Goal: Information Seeking & Learning: Learn about a topic

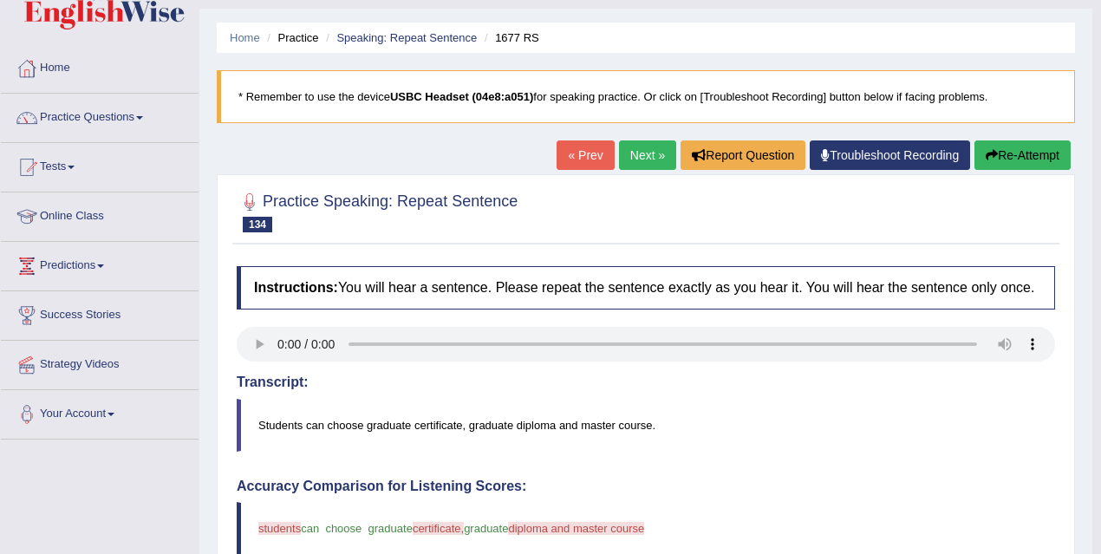
scroll to position [35, 0]
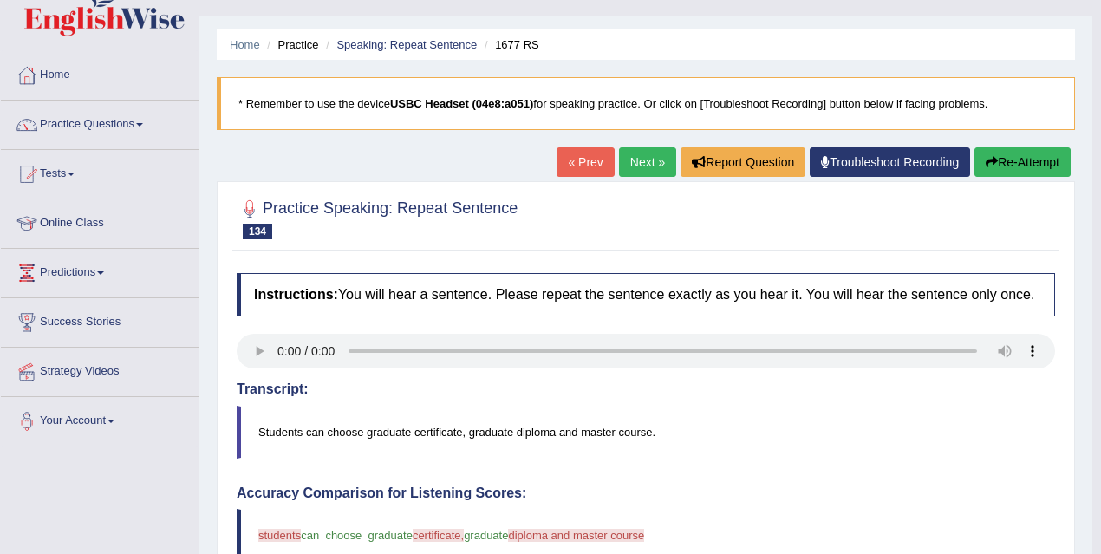
click at [653, 152] on link "Next »" at bounding box center [647, 161] width 57 height 29
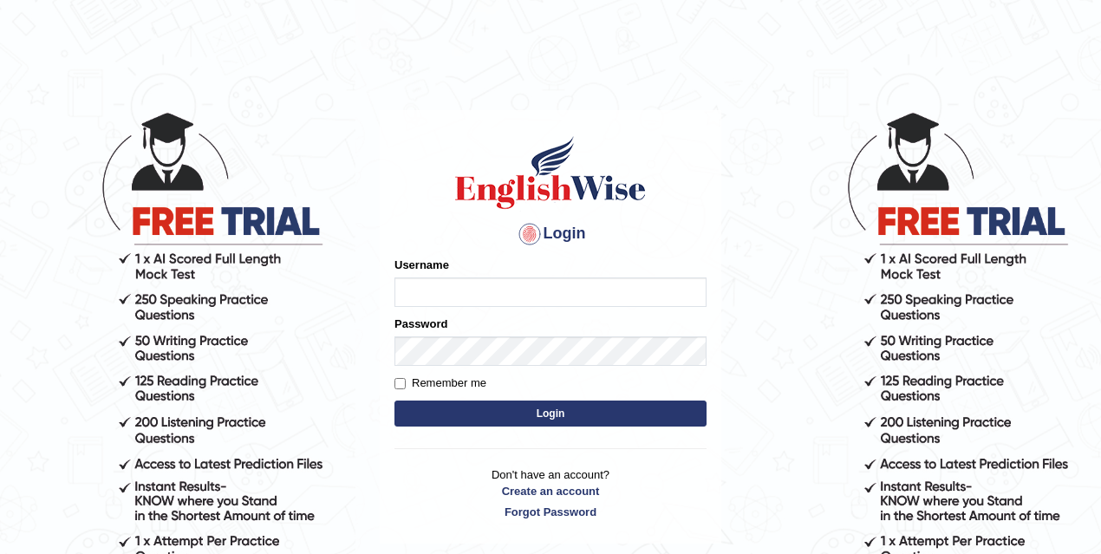
click at [501, 278] on input "Username" at bounding box center [550, 291] width 312 height 29
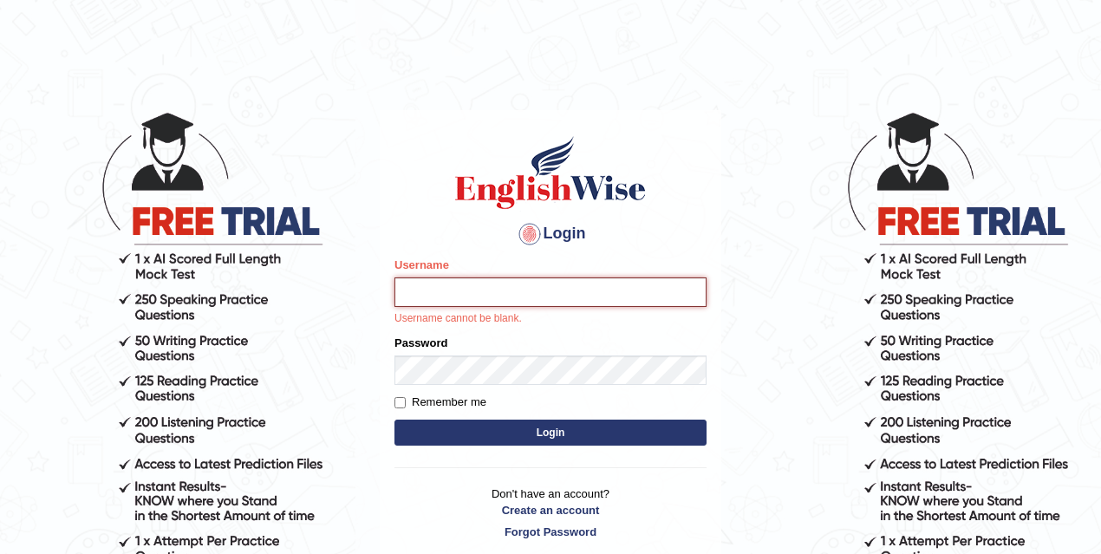
type input "mona_s"
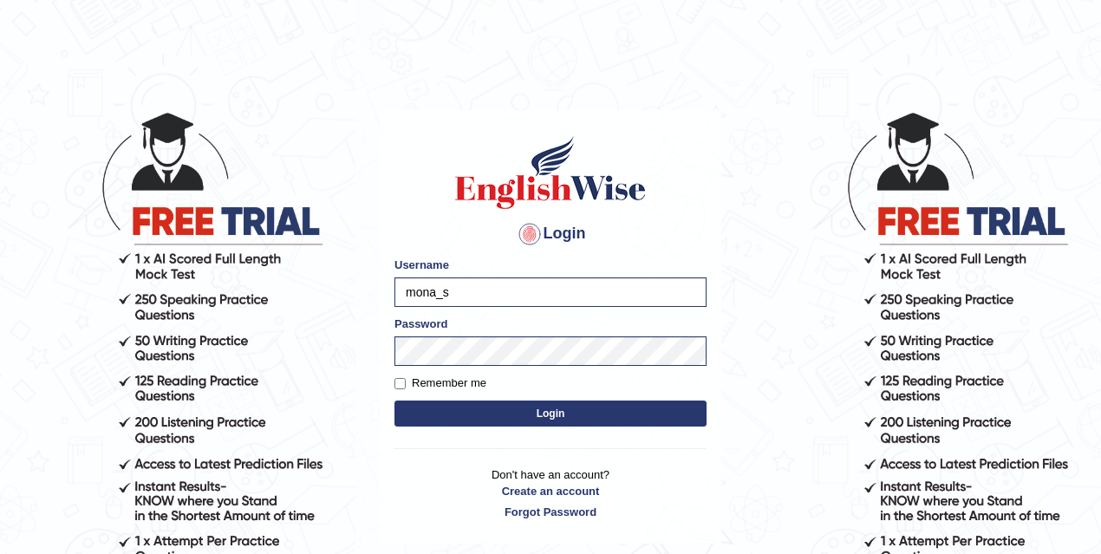
click at [515, 419] on button "Login" at bounding box center [550, 413] width 312 height 26
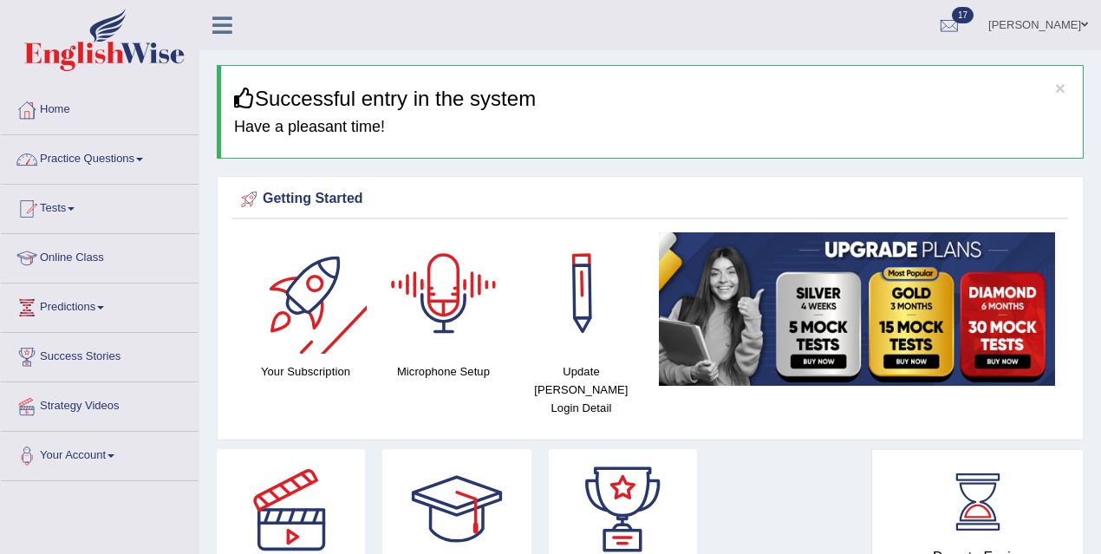
click at [144, 166] on link "Practice Questions" at bounding box center [100, 156] width 198 height 43
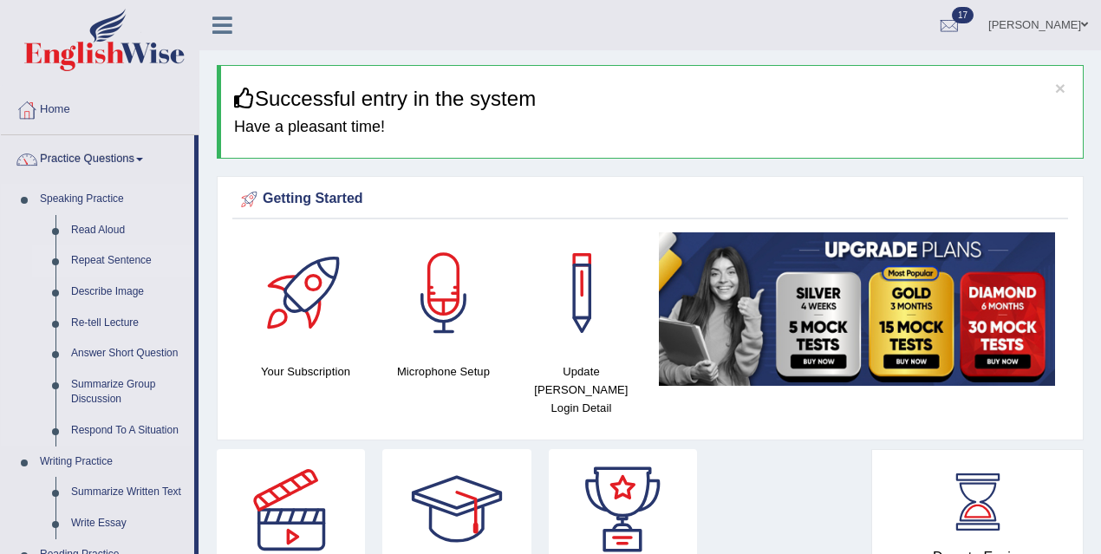
click at [108, 262] on link "Repeat Sentence" at bounding box center [128, 260] width 131 height 31
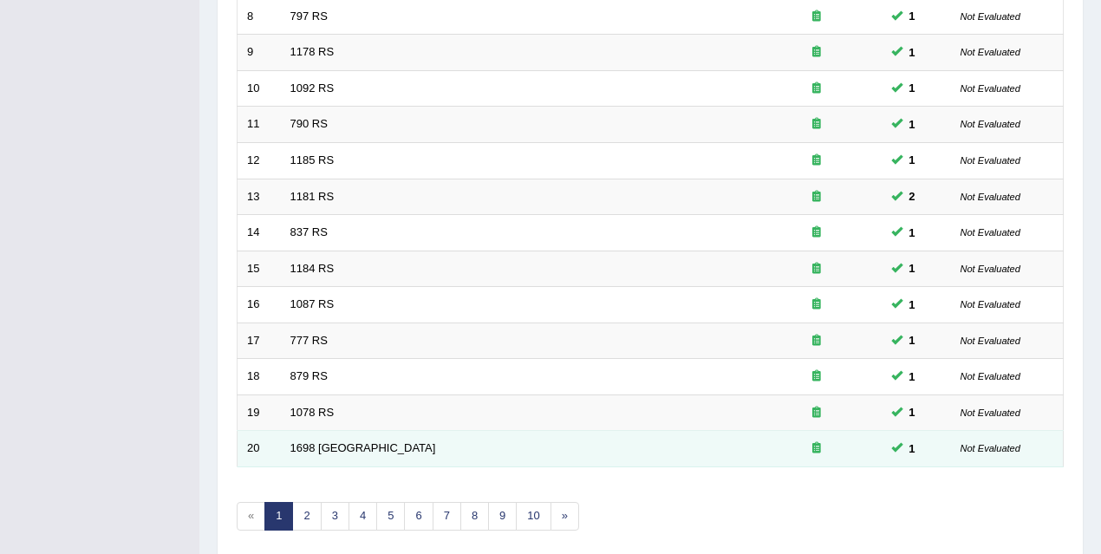
scroll to position [586, 0]
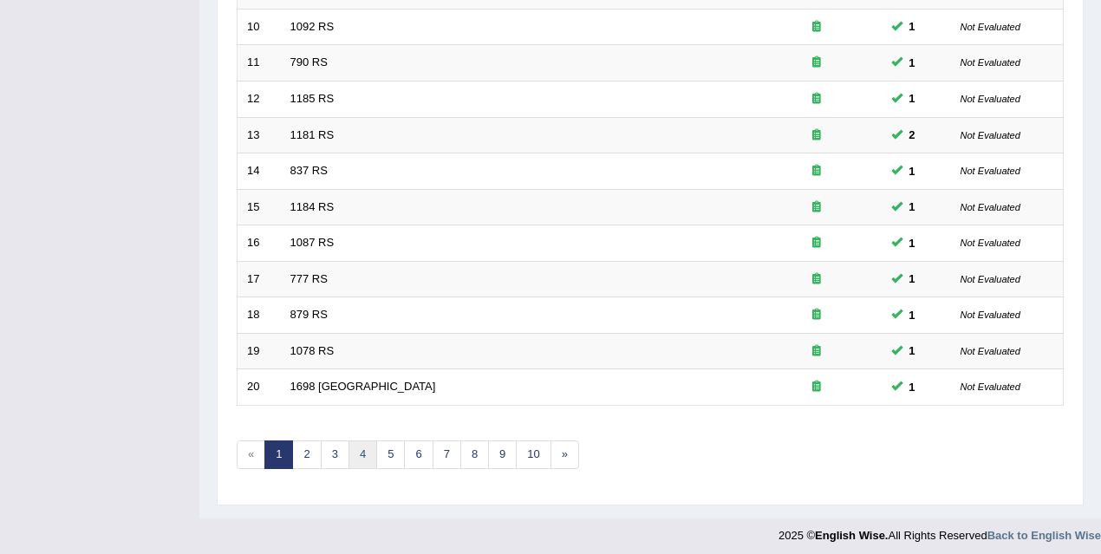
click at [366, 454] on link "4" at bounding box center [362, 454] width 29 height 29
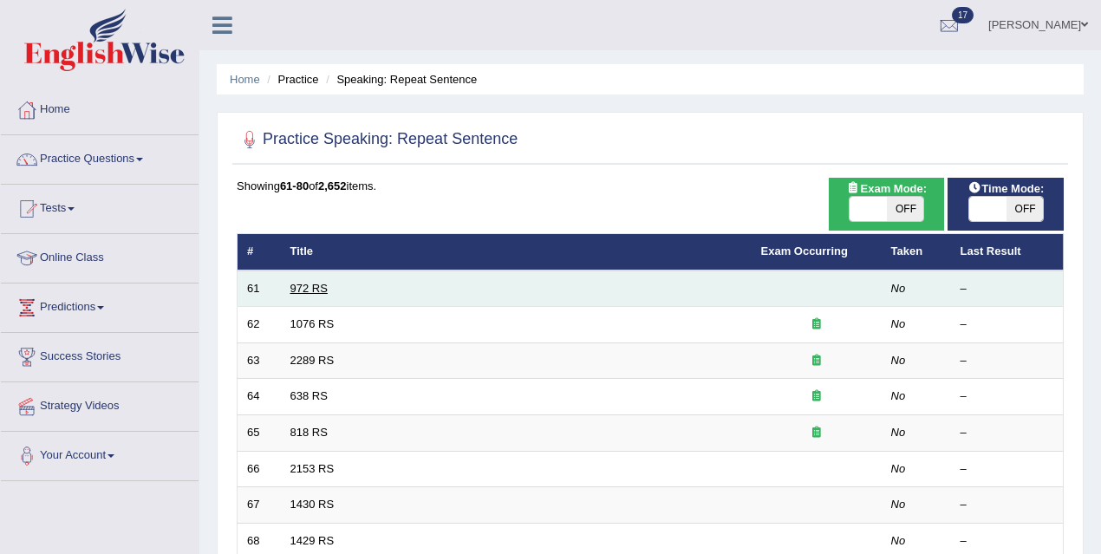
click at [294, 291] on link "972 RS" at bounding box center [308, 288] width 37 height 13
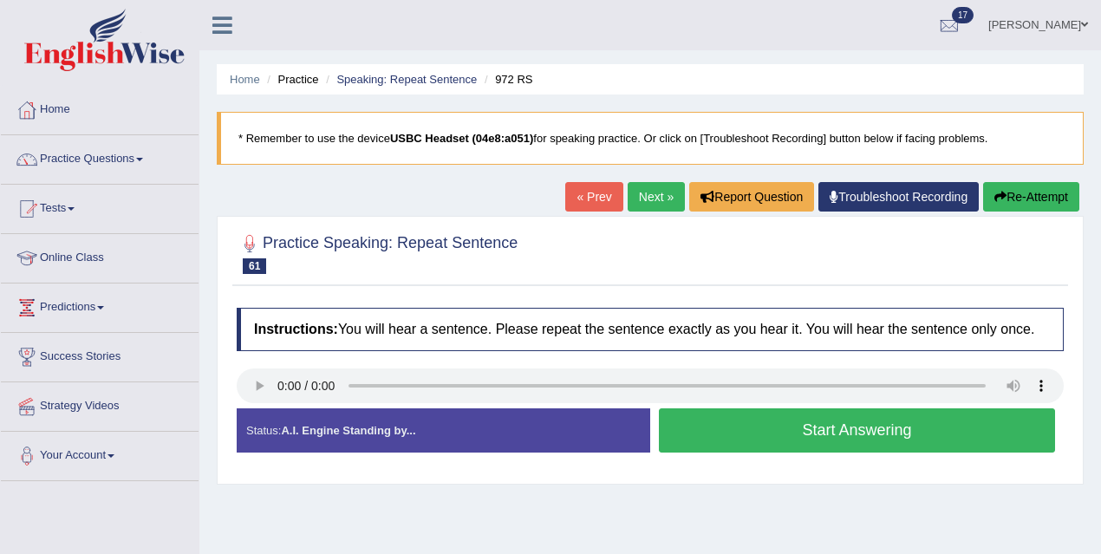
click at [746, 446] on button "Start Answering" at bounding box center [857, 430] width 396 height 44
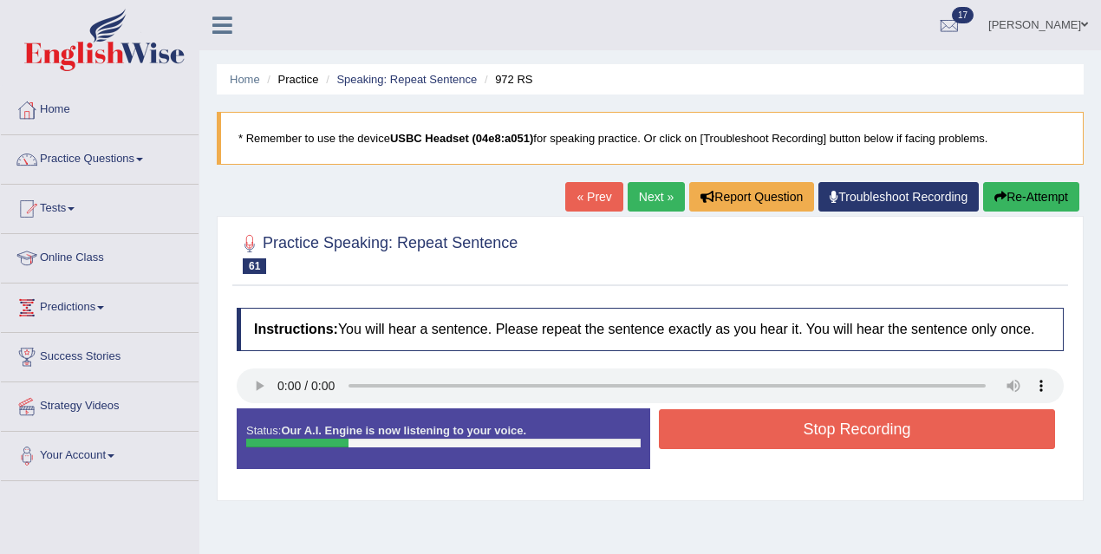
click at [746, 446] on button "Stop Recording" at bounding box center [857, 429] width 396 height 40
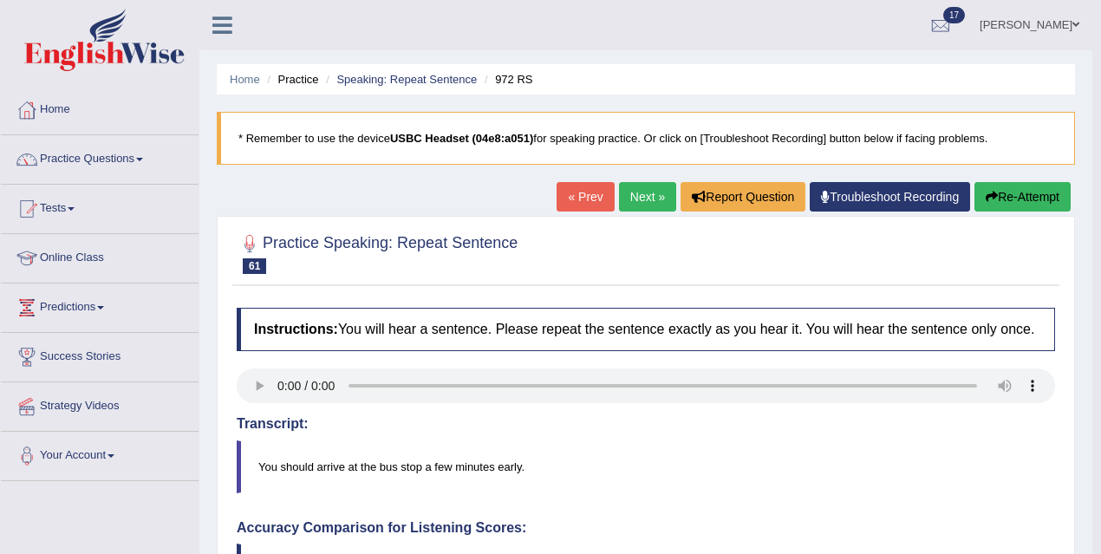
click at [648, 198] on link "Next »" at bounding box center [647, 196] width 57 height 29
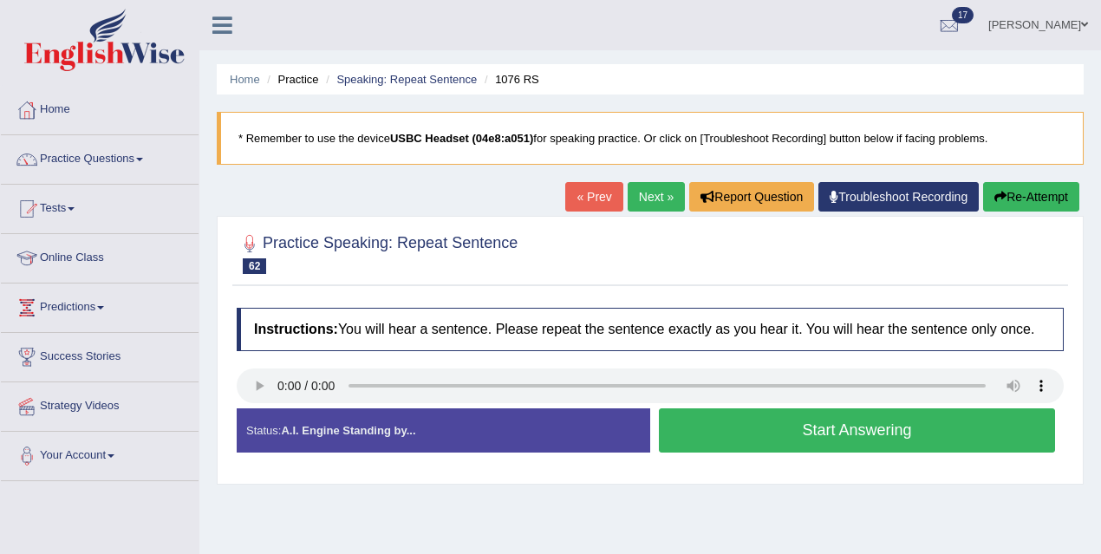
click at [773, 450] on button "Start Answering" at bounding box center [857, 430] width 396 height 44
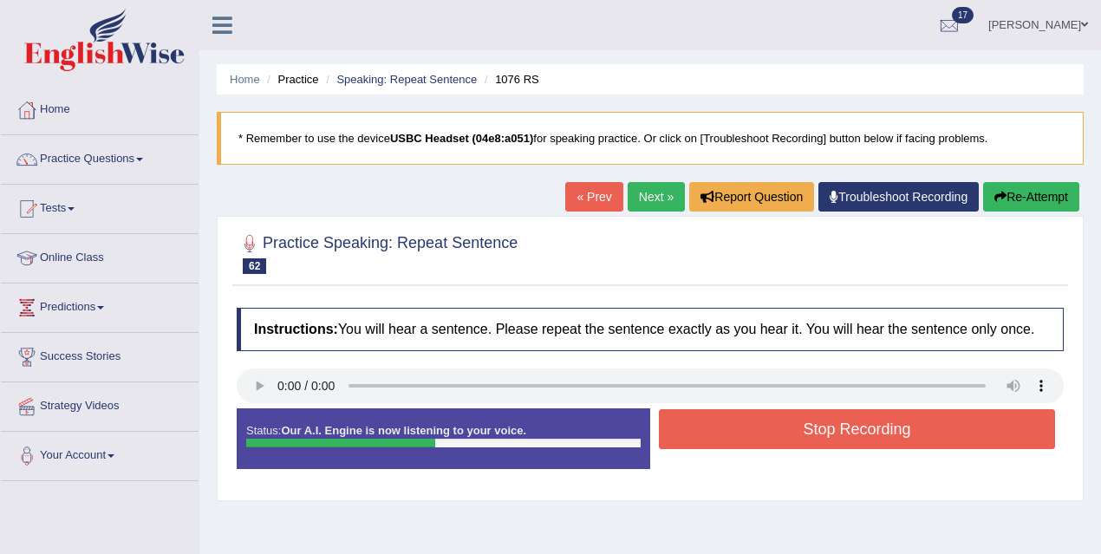
click at [773, 449] on button "Stop Recording" at bounding box center [857, 429] width 396 height 40
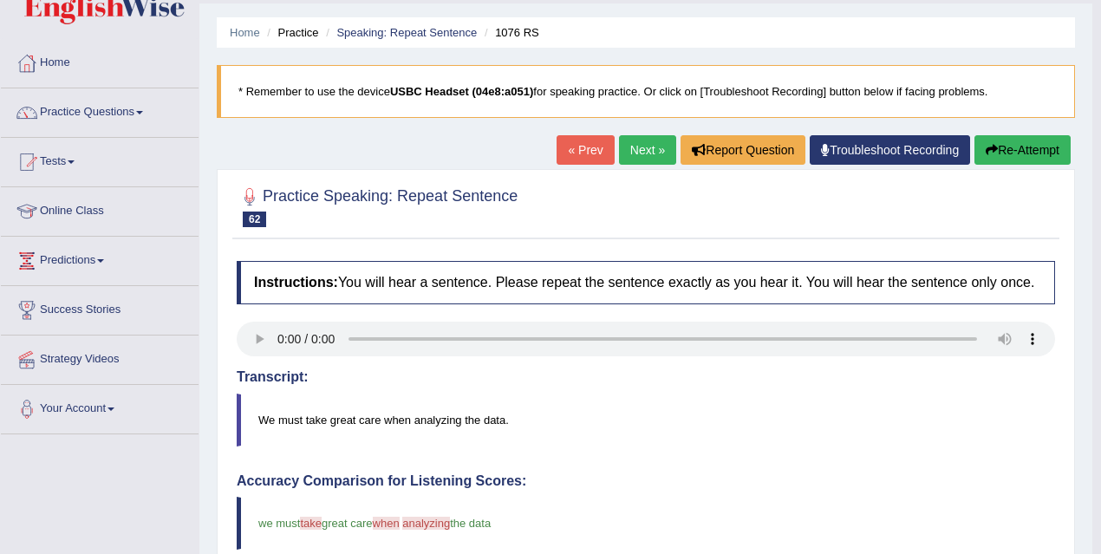
scroll to position [45, 0]
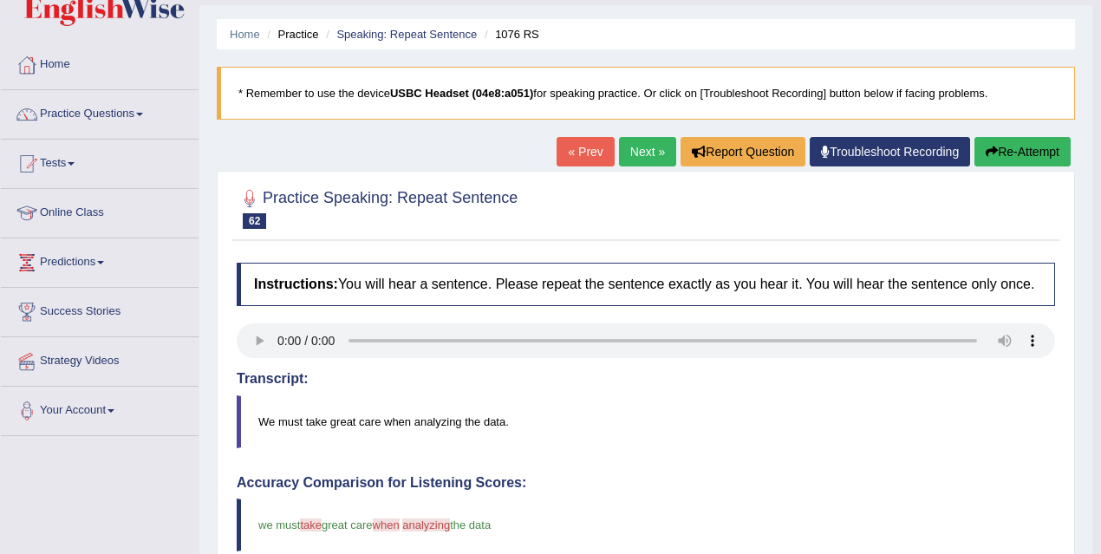
click at [640, 149] on link "Next »" at bounding box center [647, 151] width 57 height 29
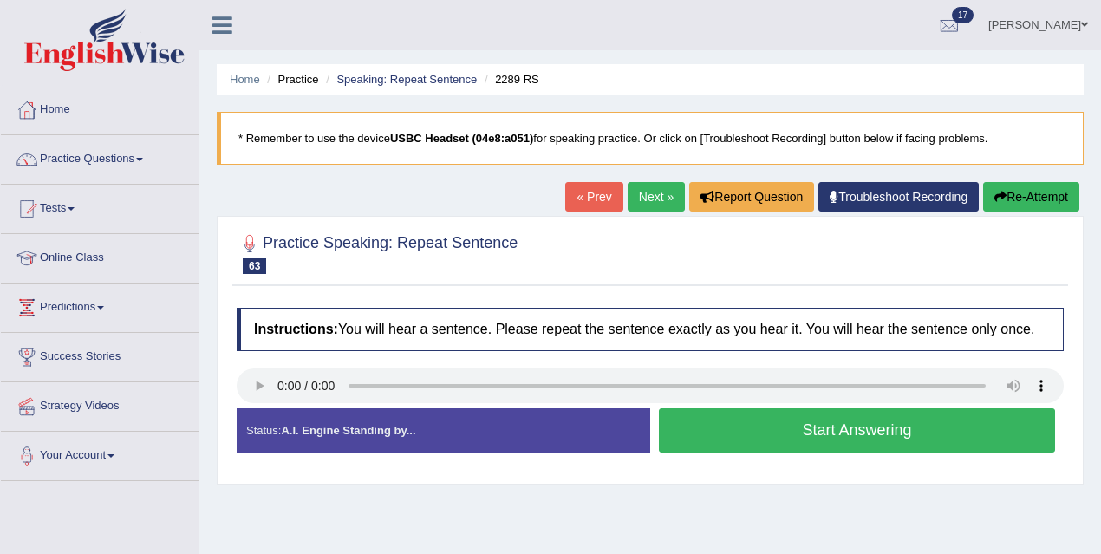
click at [816, 441] on button "Start Answering" at bounding box center [857, 430] width 396 height 44
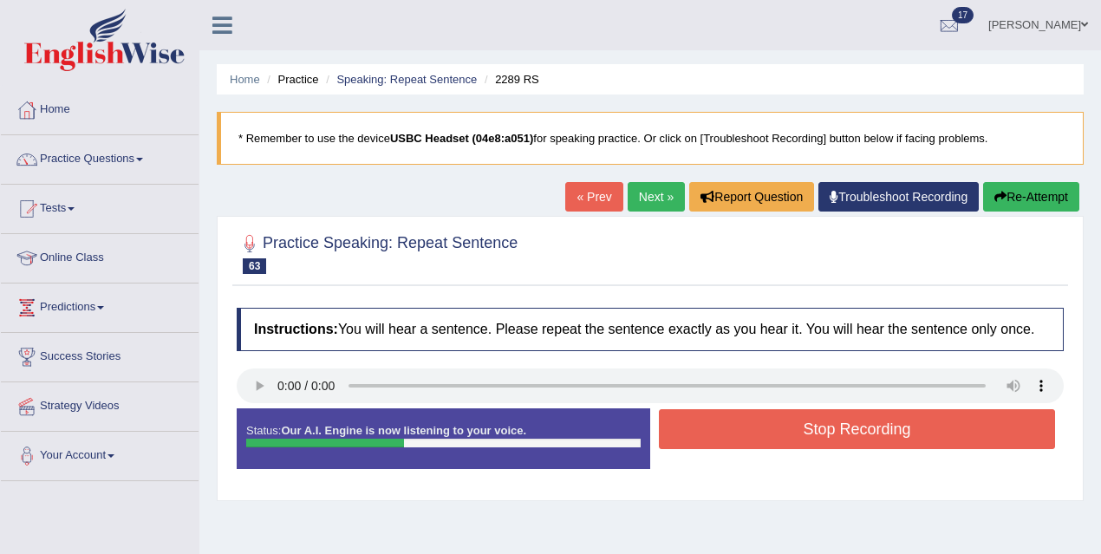
click at [817, 439] on button "Stop Recording" at bounding box center [857, 429] width 396 height 40
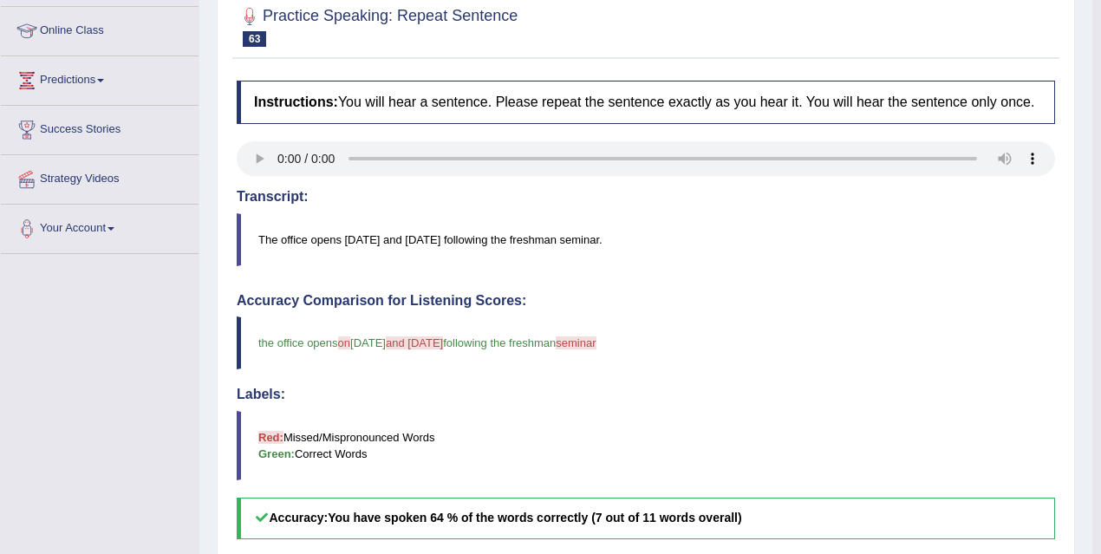
scroll to position [130, 0]
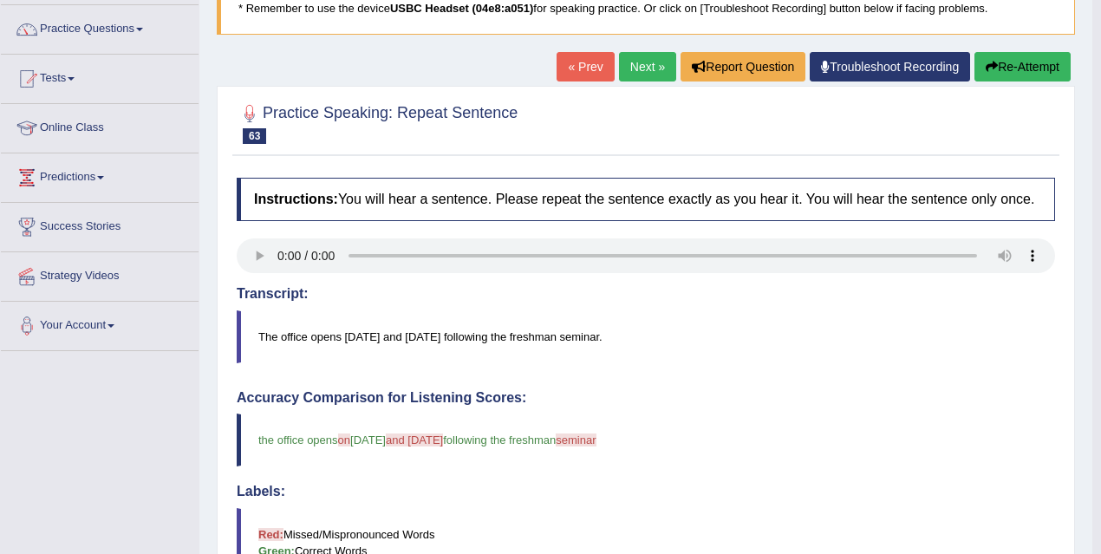
click at [647, 61] on link "Next »" at bounding box center [647, 66] width 57 height 29
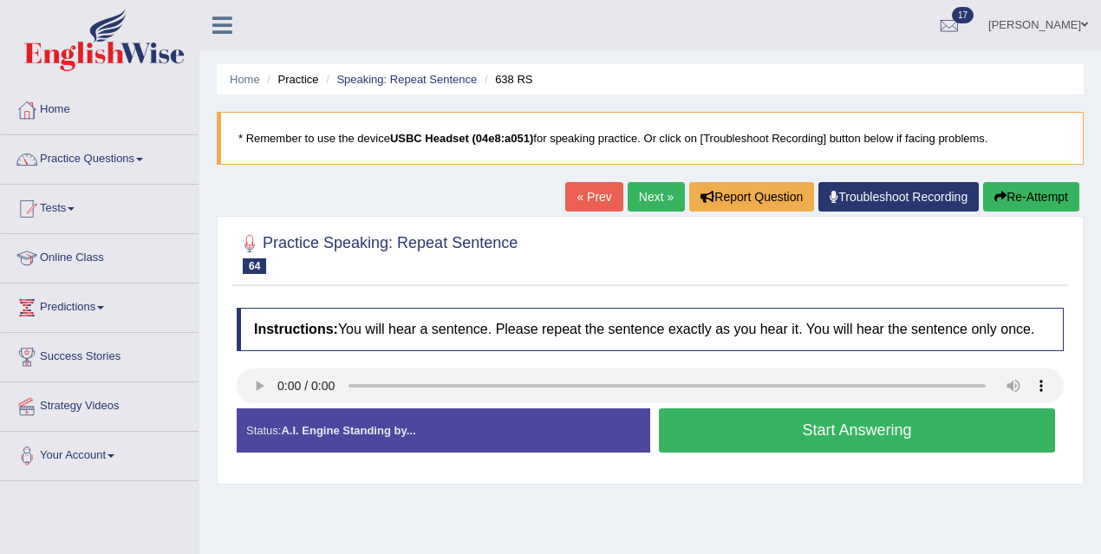
click at [728, 432] on button "Start Answering" at bounding box center [857, 430] width 396 height 44
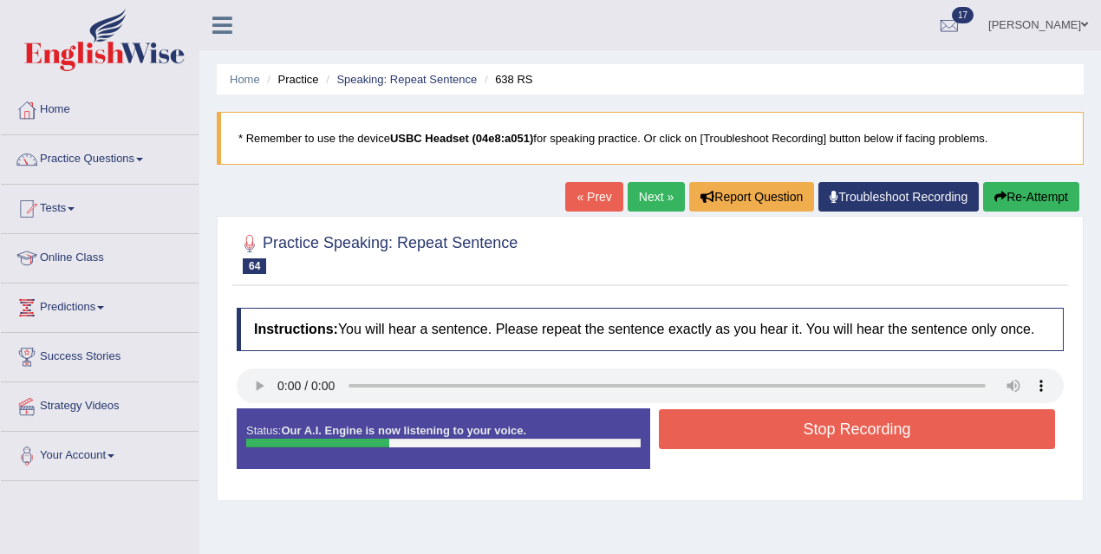
click at [788, 432] on button "Stop Recording" at bounding box center [857, 429] width 396 height 40
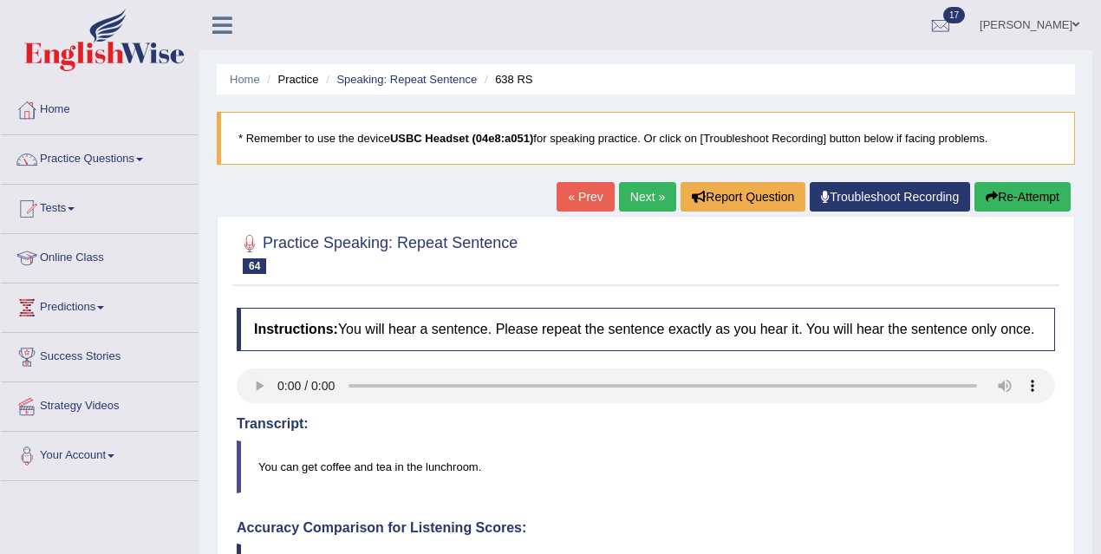
click at [635, 199] on link "Next »" at bounding box center [647, 196] width 57 height 29
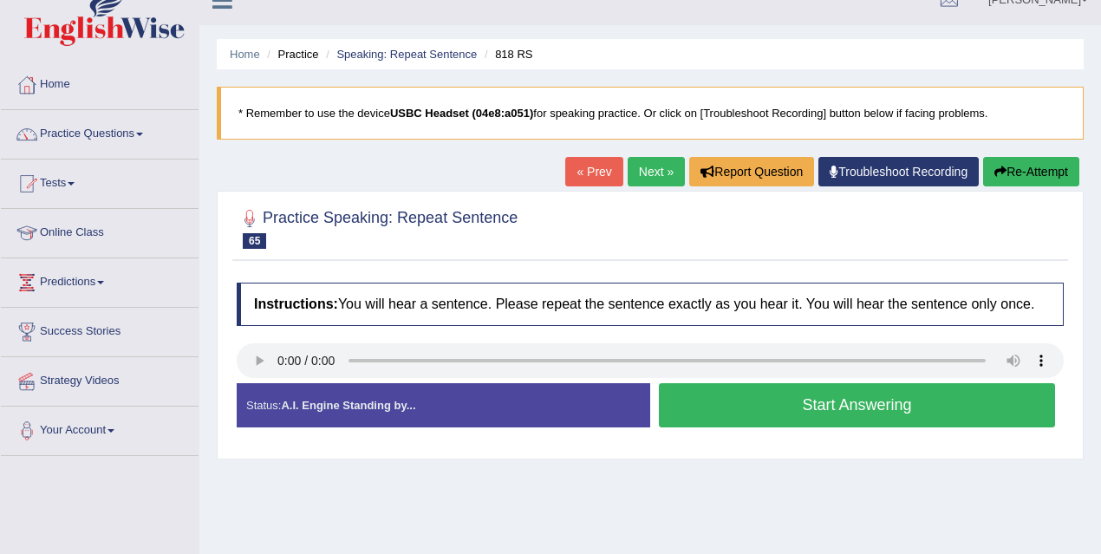
scroll to position [169, 0]
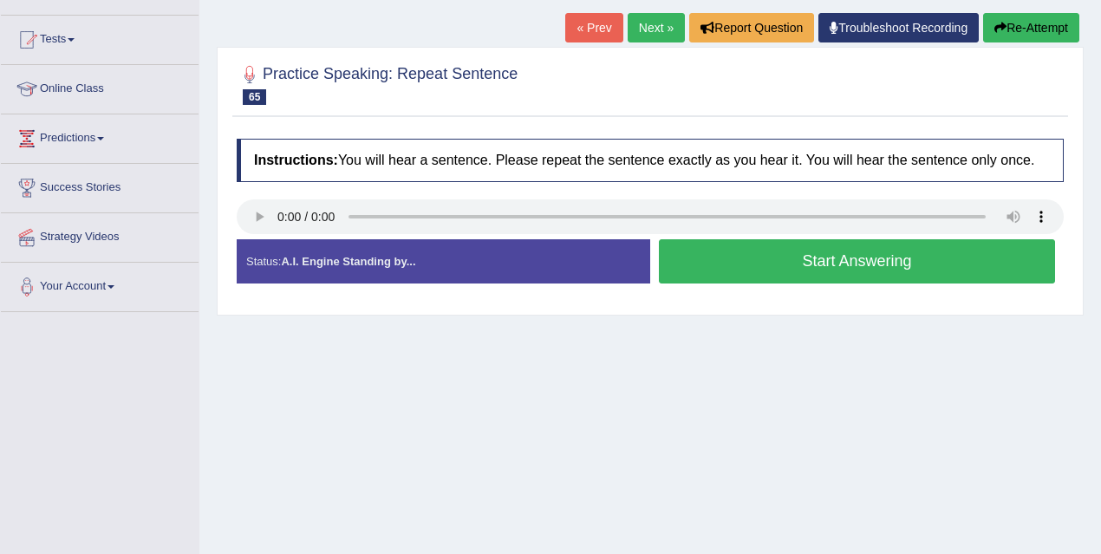
click at [828, 279] on button "Start Answering" at bounding box center [857, 261] width 396 height 44
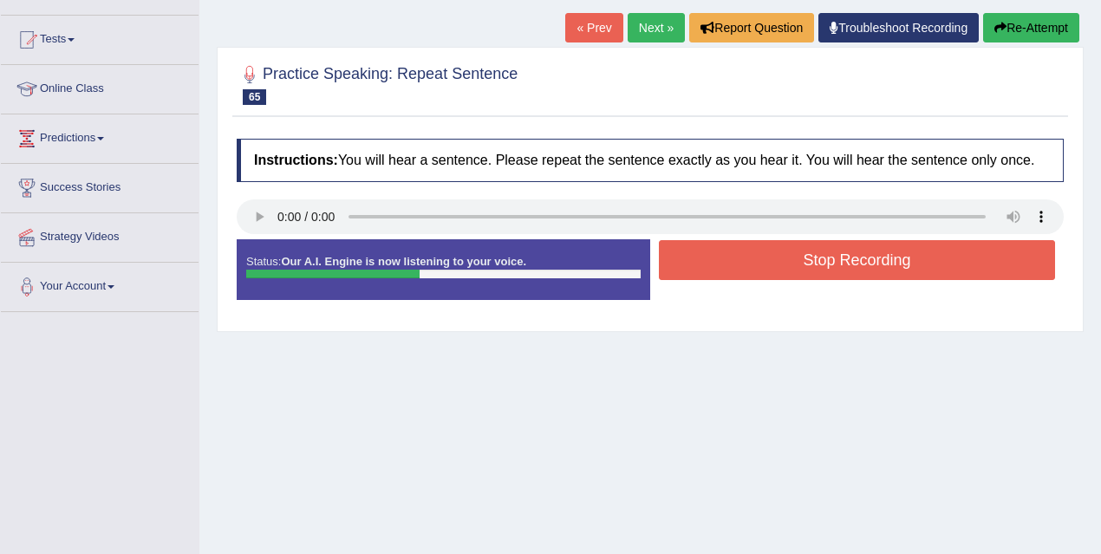
click at [824, 276] on button "Stop Recording" at bounding box center [857, 260] width 396 height 40
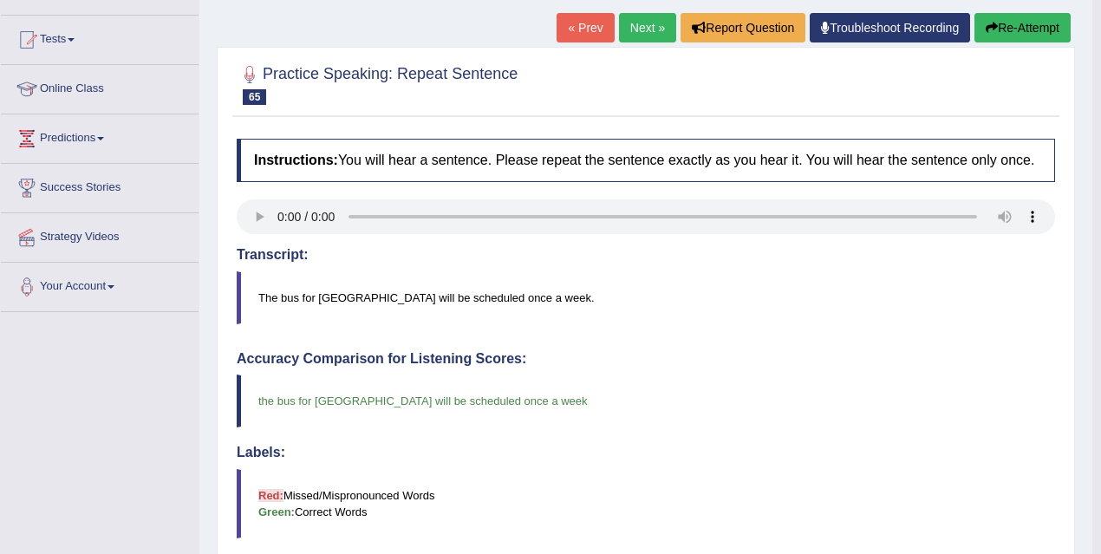
click at [652, 23] on link "Next »" at bounding box center [647, 27] width 57 height 29
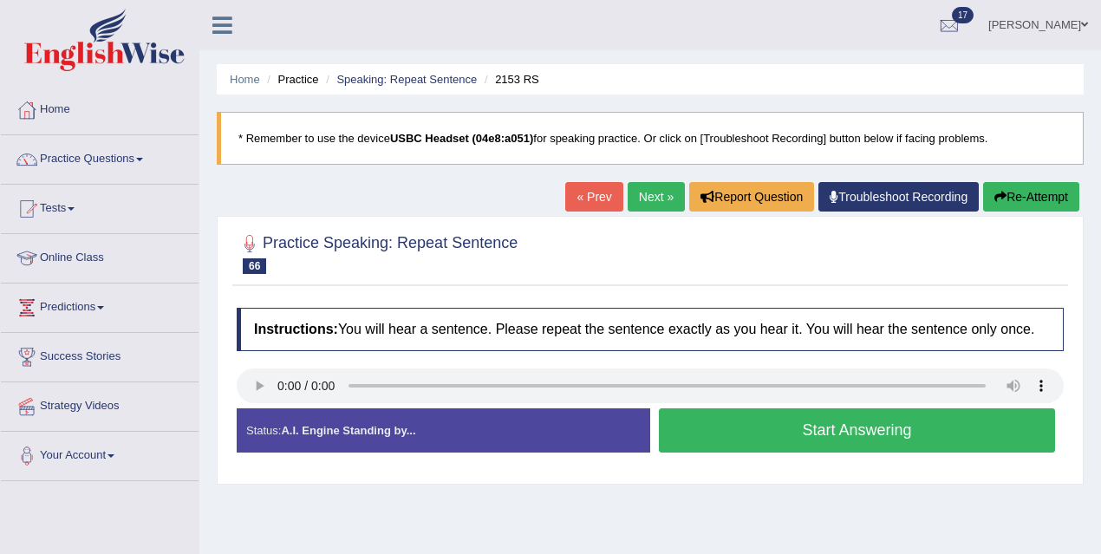
click at [794, 447] on button "Start Answering" at bounding box center [857, 430] width 396 height 44
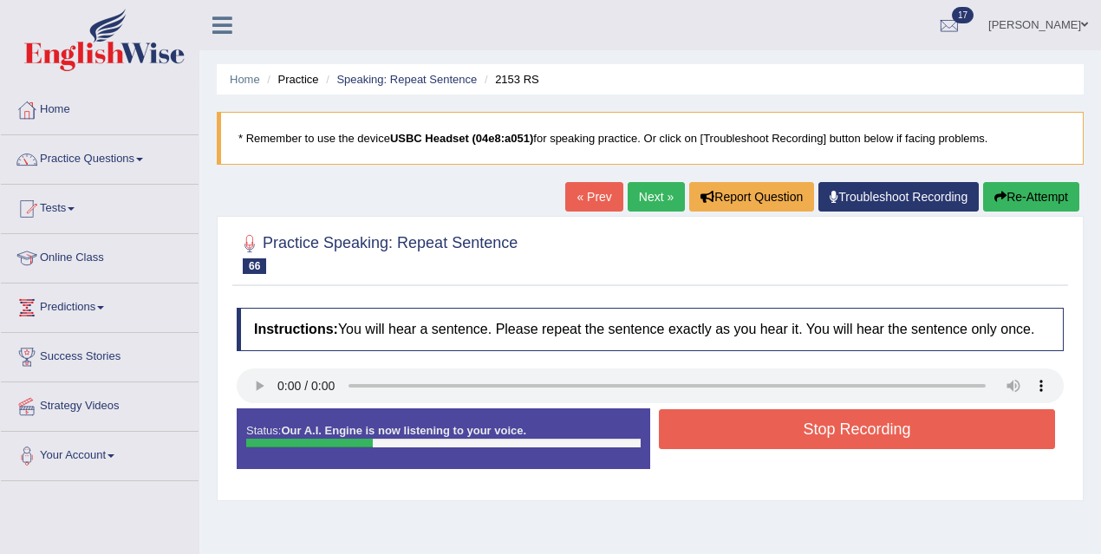
click at [794, 447] on button "Stop Recording" at bounding box center [857, 429] width 396 height 40
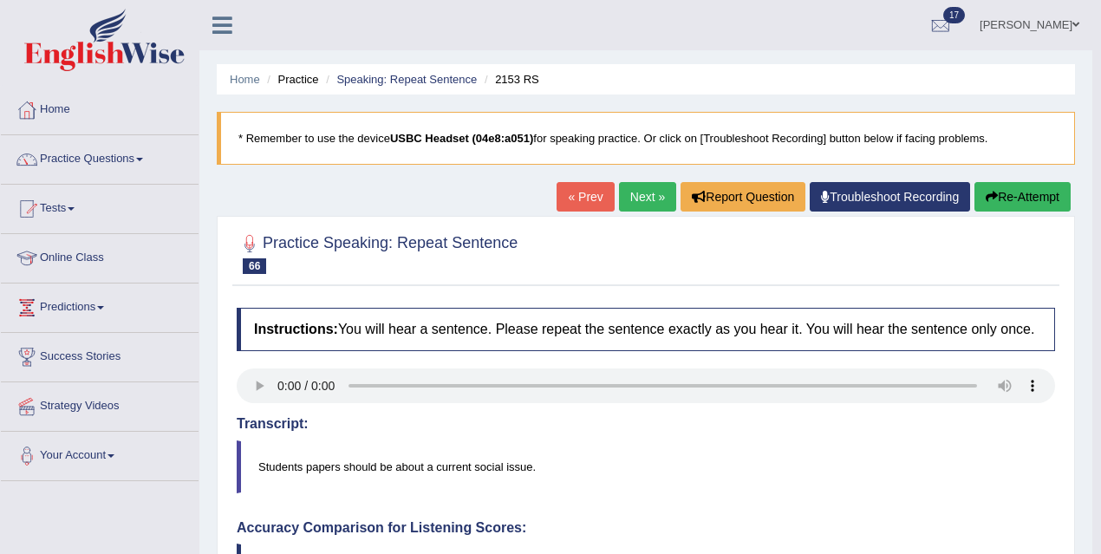
click at [645, 205] on link "Next »" at bounding box center [647, 196] width 57 height 29
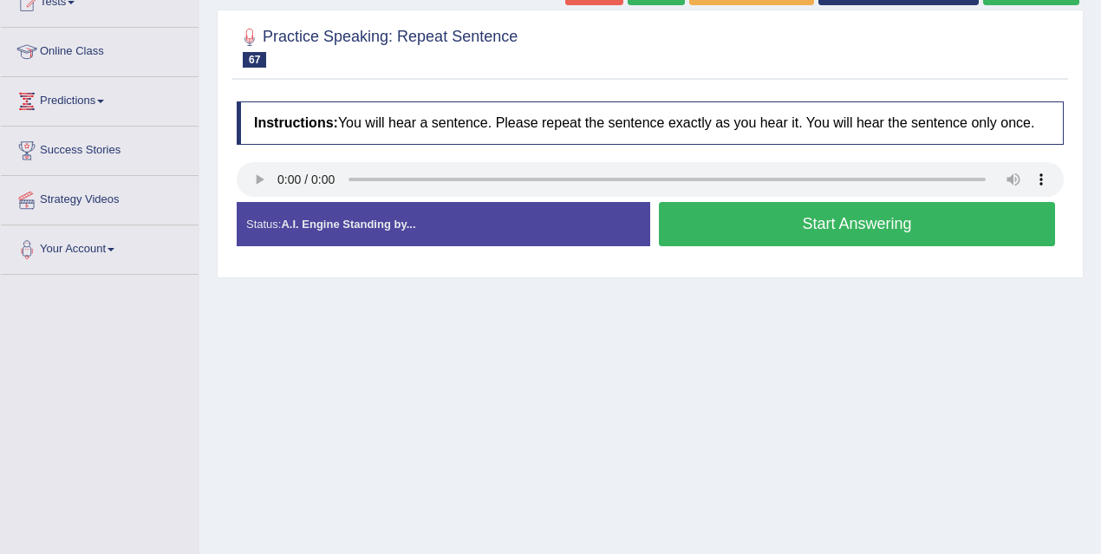
scroll to position [218, 0]
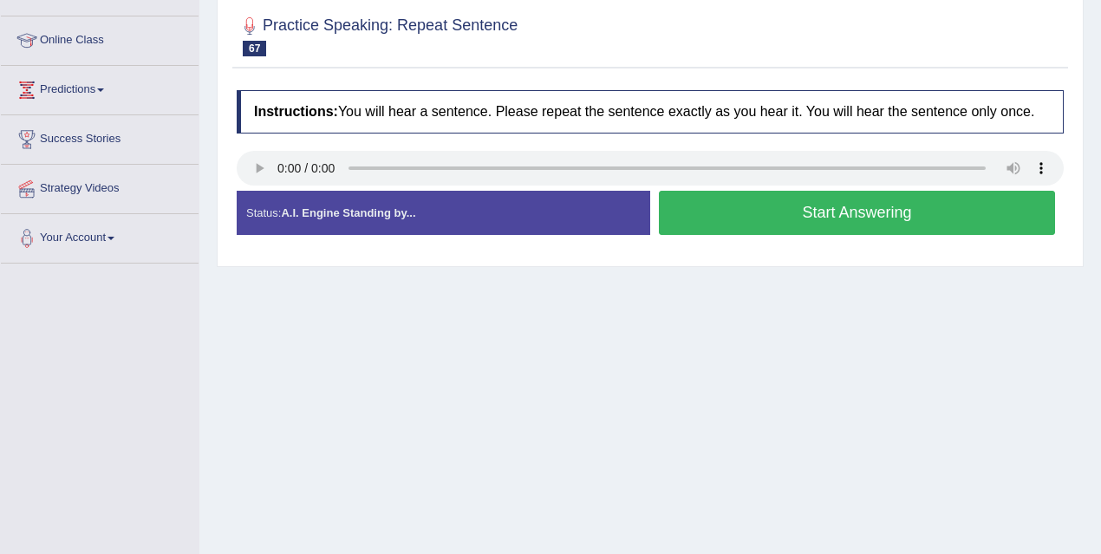
click at [812, 219] on button "Start Answering" at bounding box center [857, 213] width 396 height 44
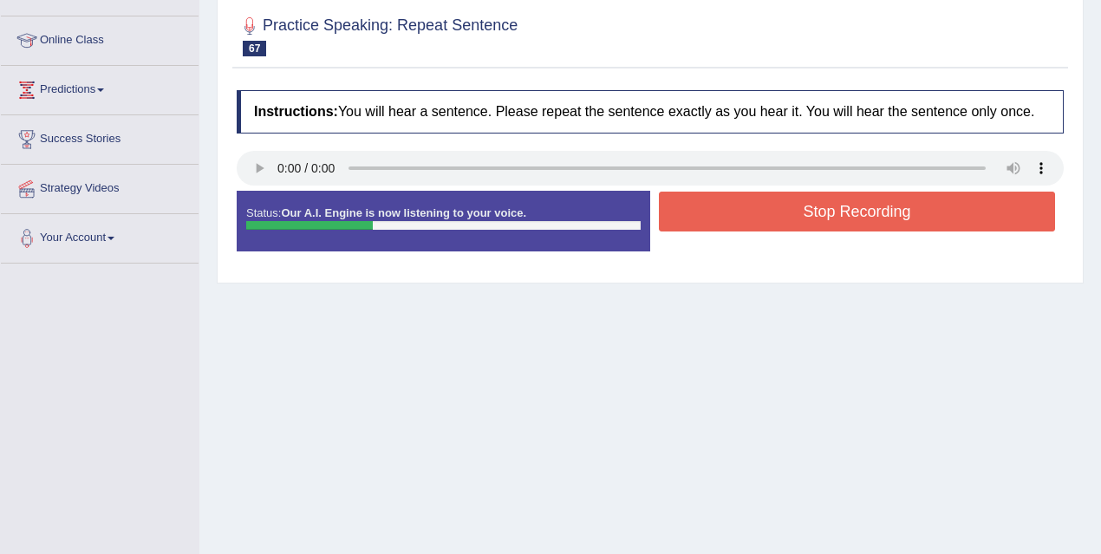
click at [812, 219] on button "Stop Recording" at bounding box center [857, 212] width 396 height 40
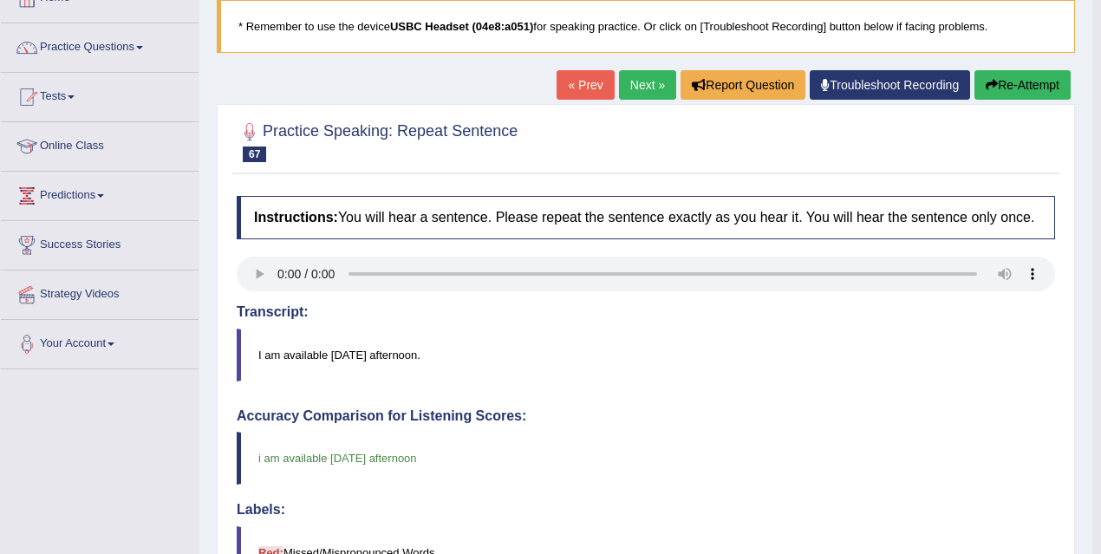
scroll to position [16, 0]
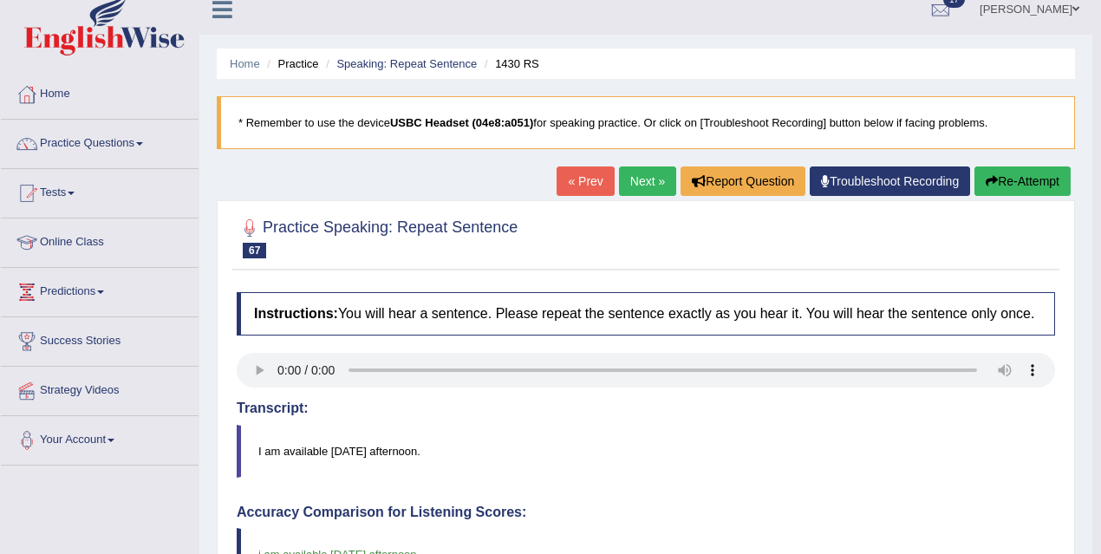
click at [646, 191] on link "Next »" at bounding box center [647, 180] width 57 height 29
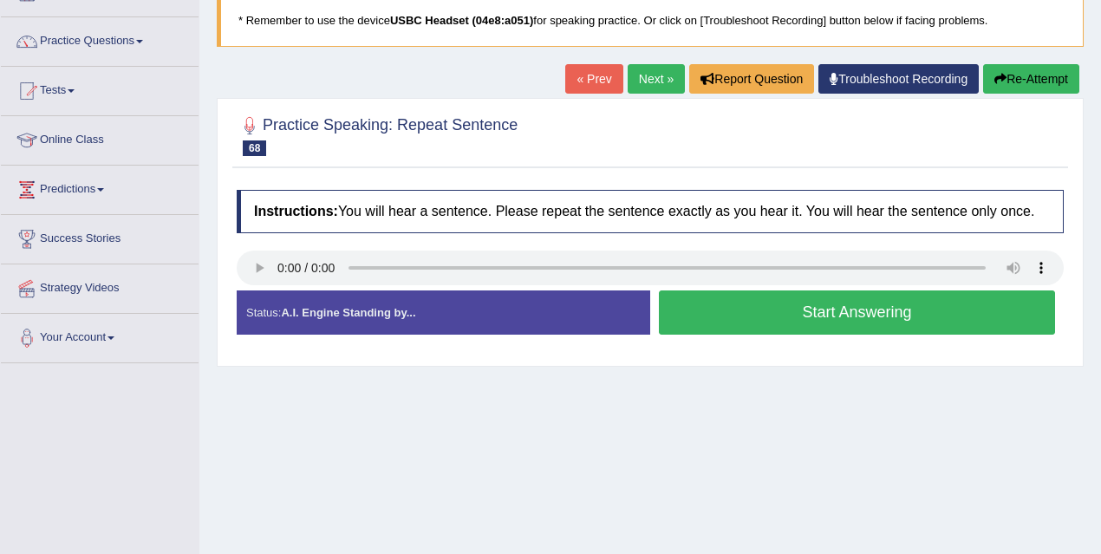
scroll to position [204, 0]
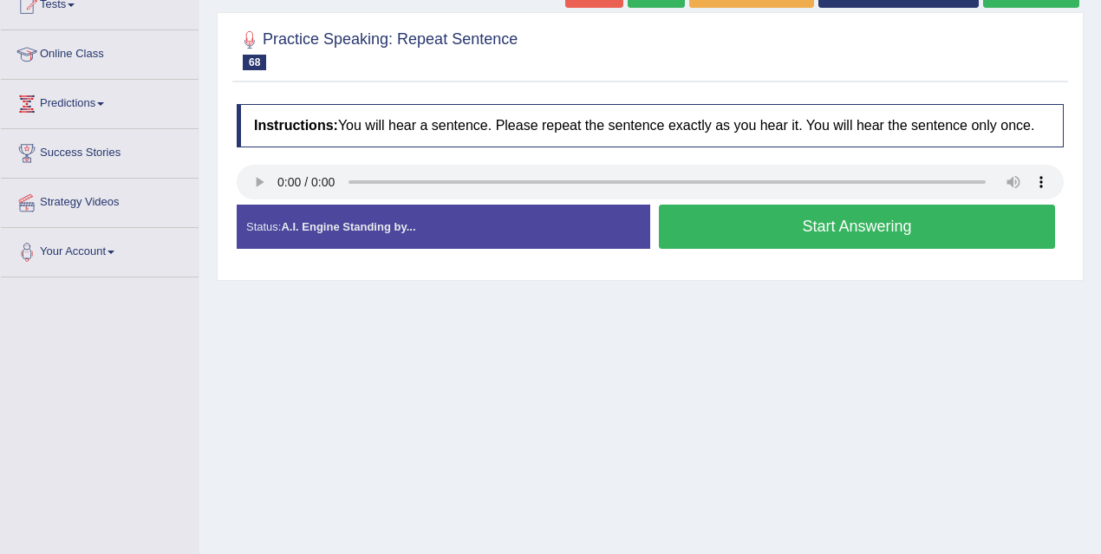
click at [848, 241] on button "Start Answering" at bounding box center [857, 227] width 396 height 44
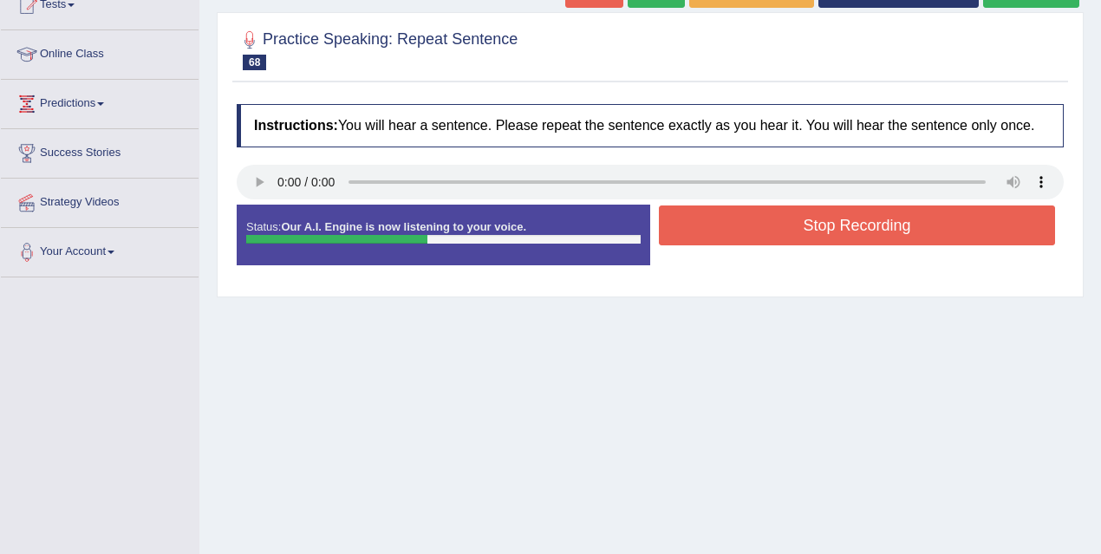
click at [845, 244] on button "Stop Recording" at bounding box center [857, 225] width 396 height 40
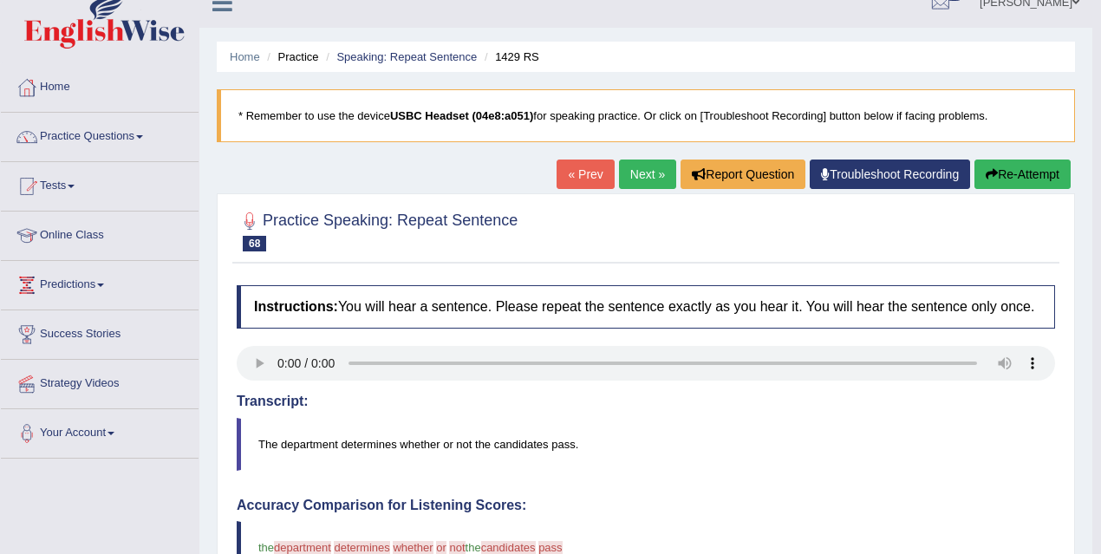
scroll to position [18, 0]
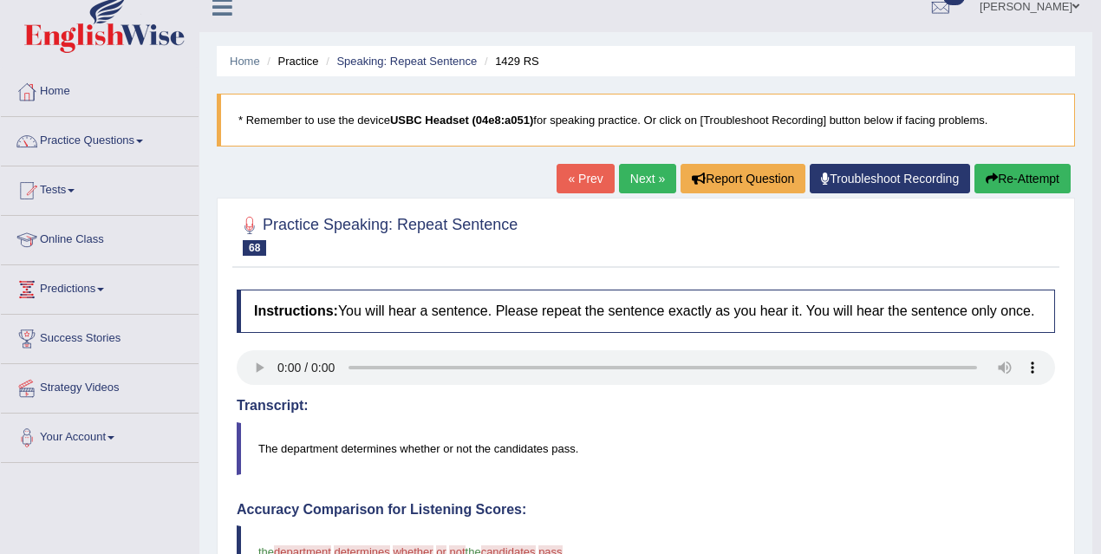
click at [640, 179] on link "Next »" at bounding box center [647, 178] width 57 height 29
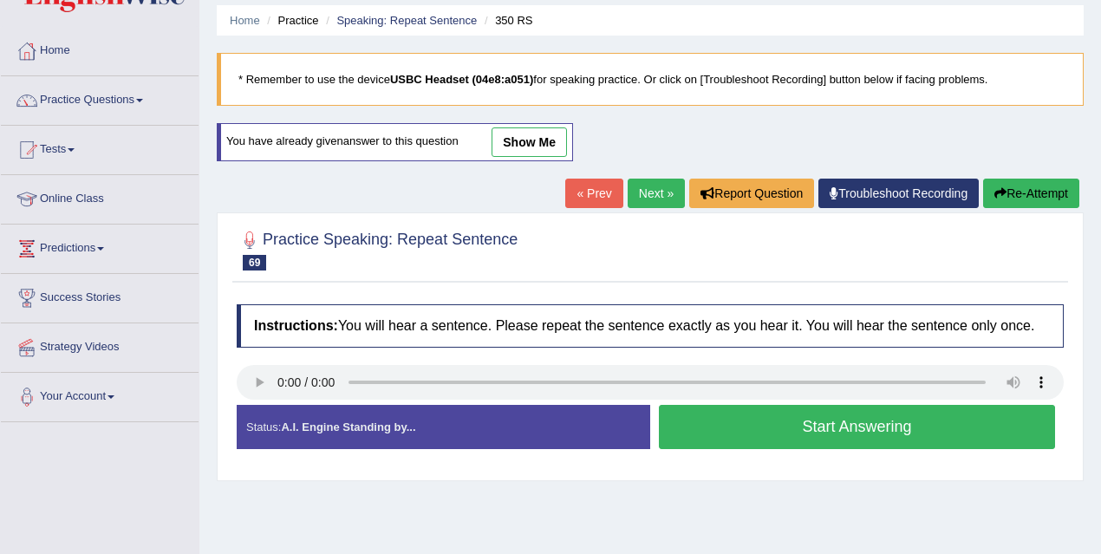
scroll to position [163, 0]
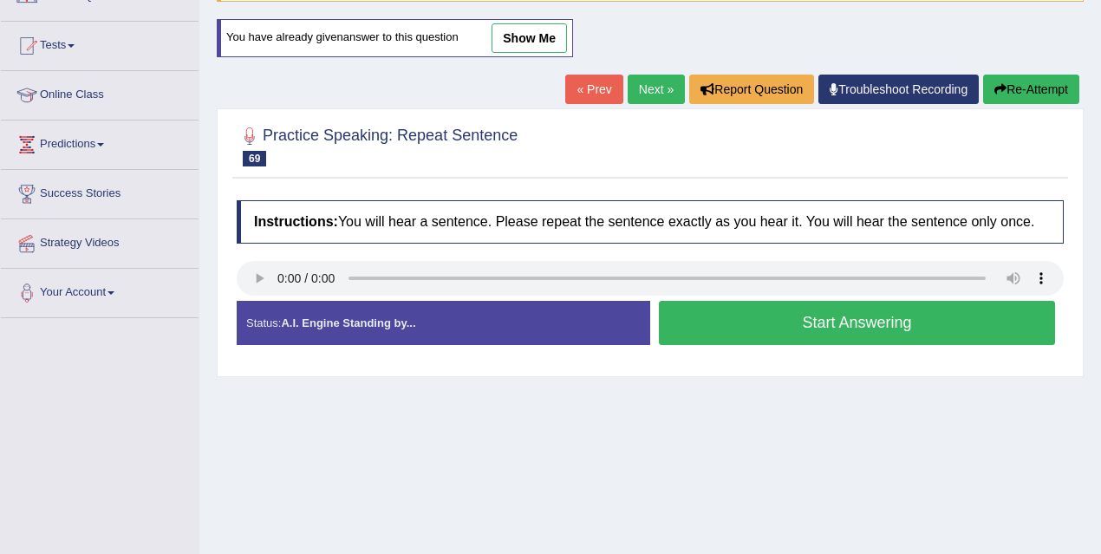
click at [830, 342] on button "Start Answering" at bounding box center [857, 323] width 396 height 44
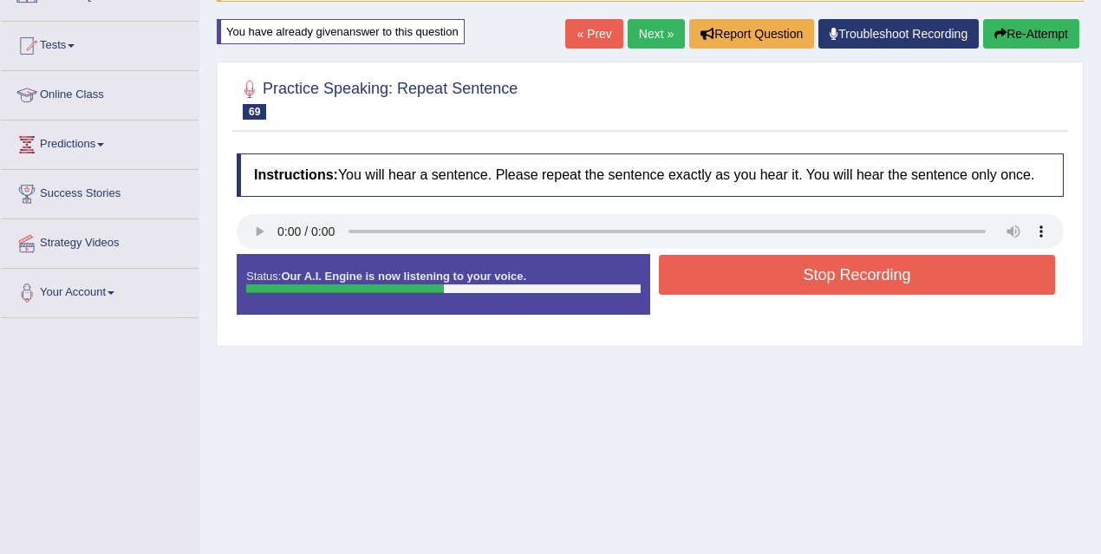
click at [829, 288] on button "Stop Recording" at bounding box center [857, 275] width 396 height 40
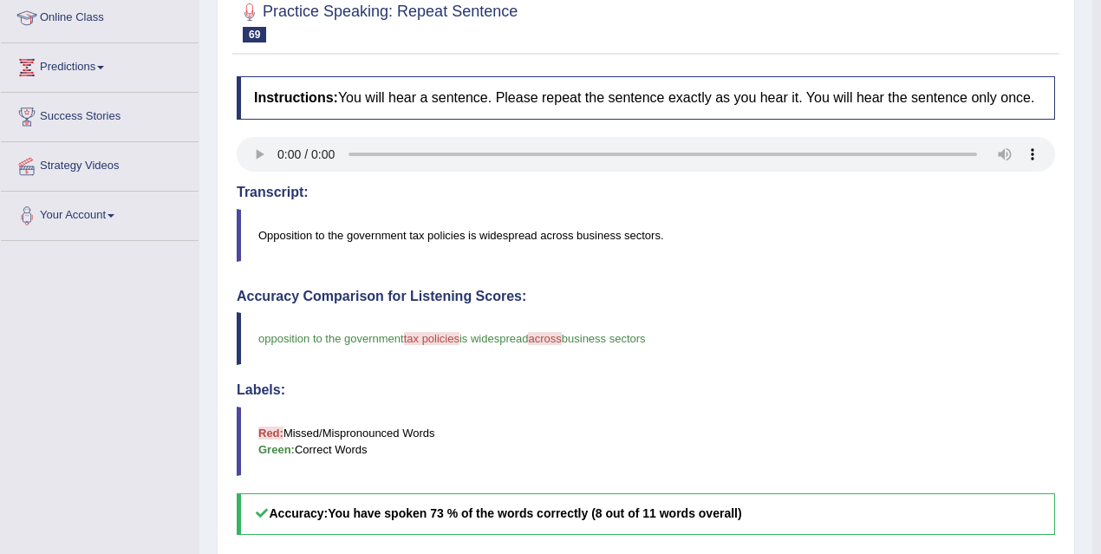
scroll to position [0, 0]
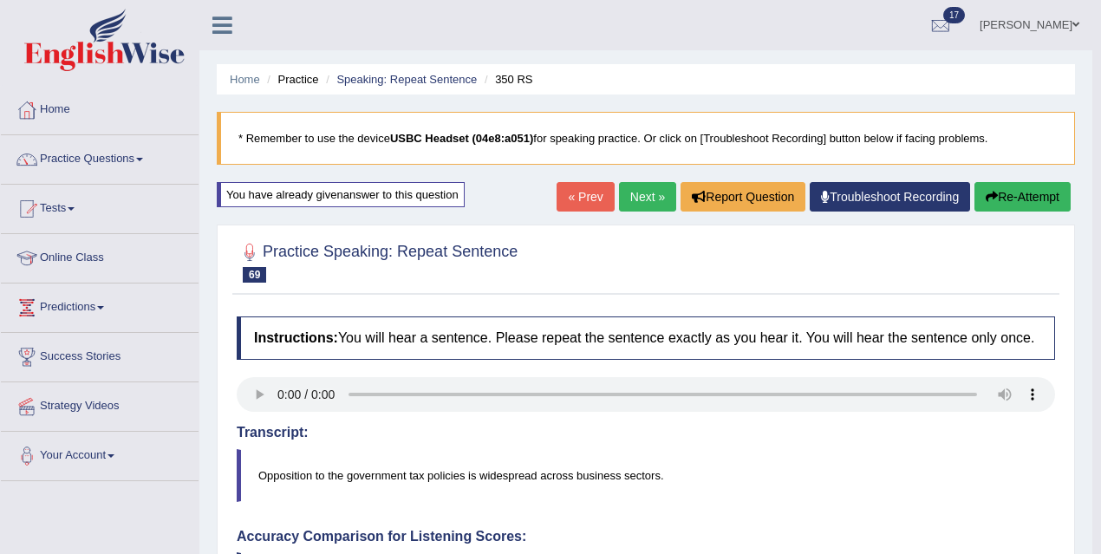
click at [631, 204] on link "Next »" at bounding box center [647, 196] width 57 height 29
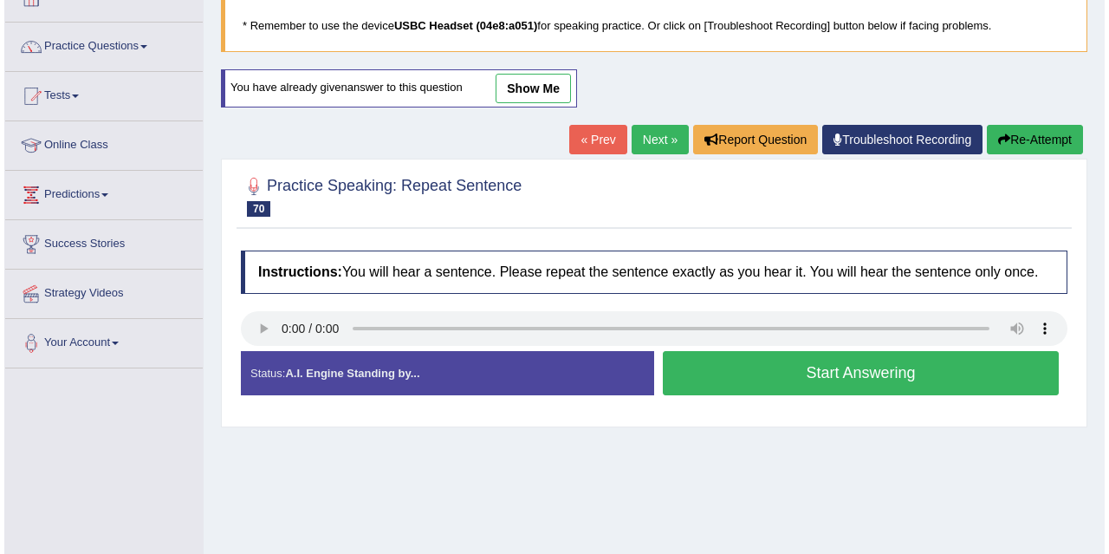
scroll to position [160, 0]
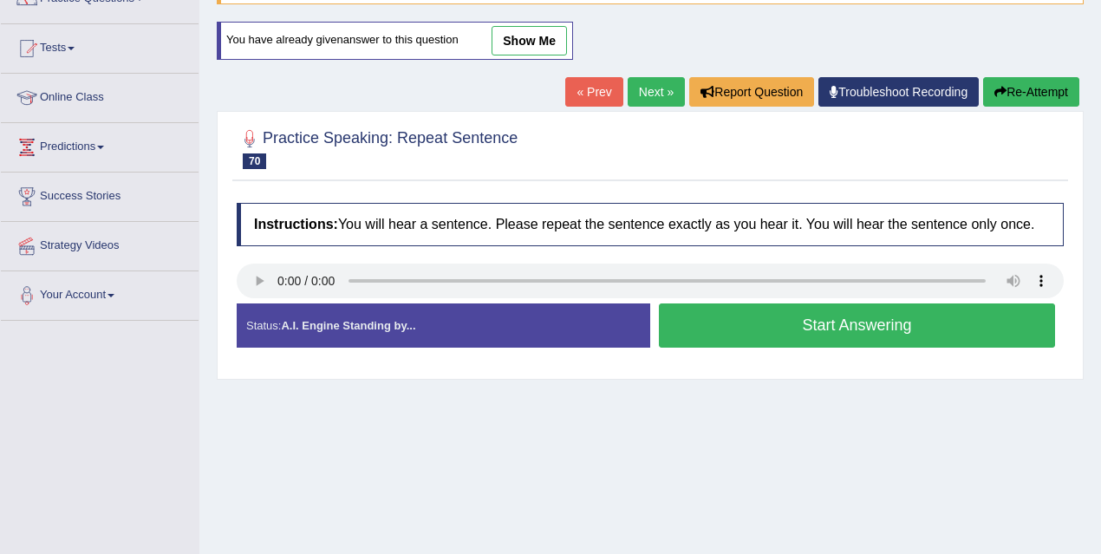
click at [825, 348] on button "Start Answering" at bounding box center [857, 325] width 396 height 44
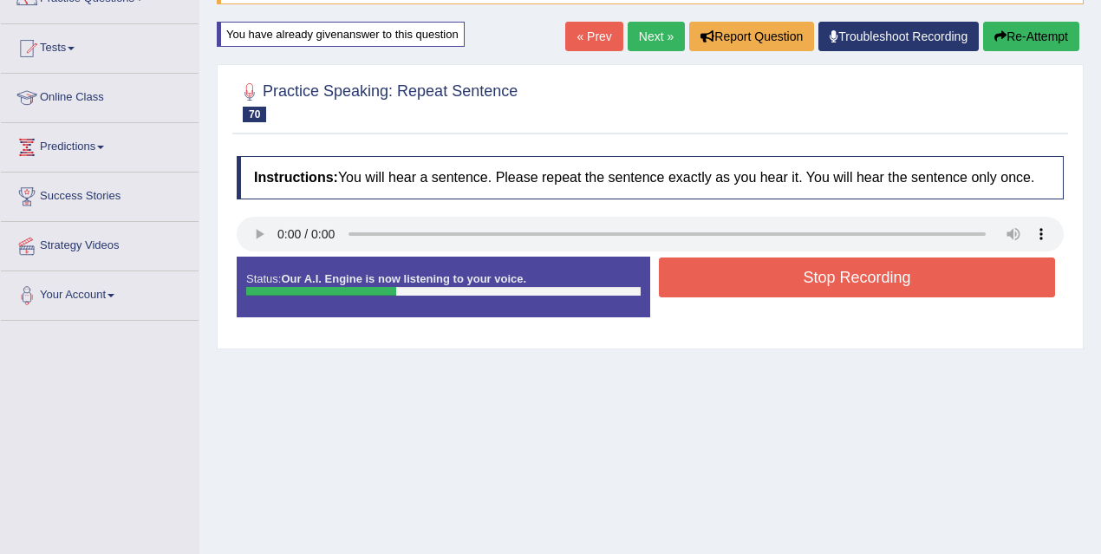
click at [823, 295] on button "Stop Recording" at bounding box center [857, 277] width 396 height 40
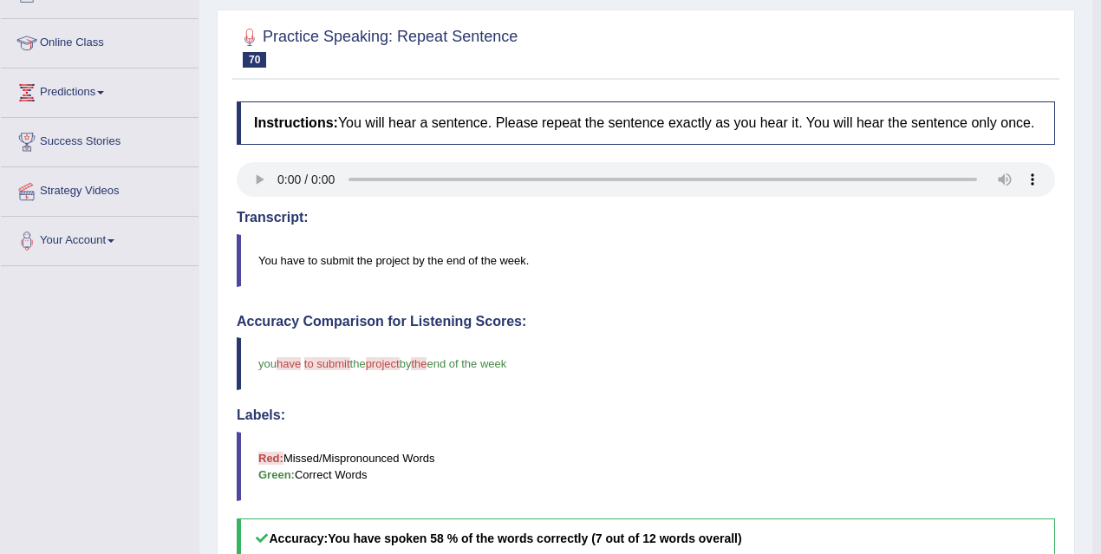
scroll to position [177, 0]
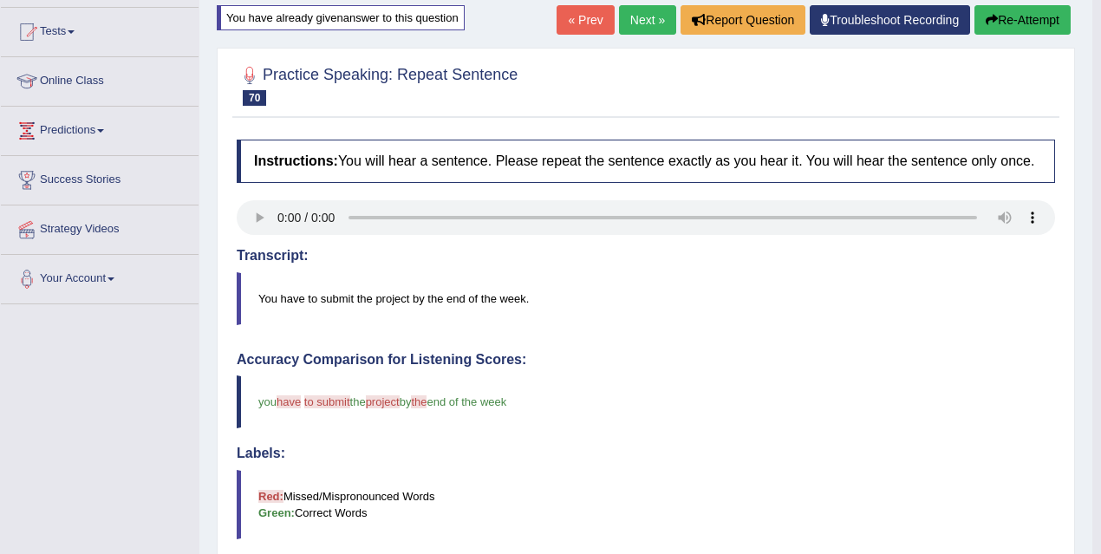
click at [638, 18] on link "Next »" at bounding box center [647, 19] width 57 height 29
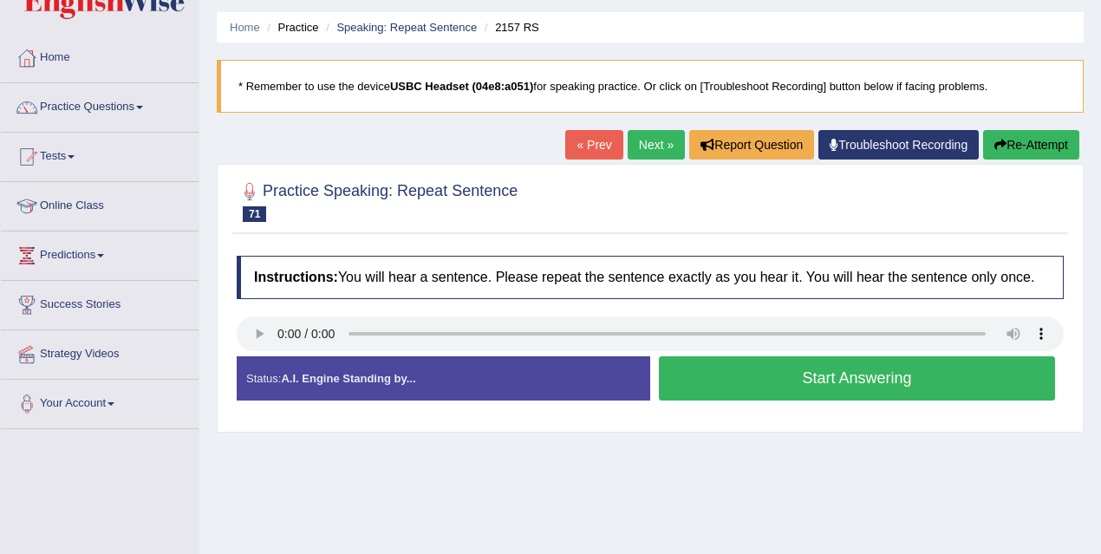
scroll to position [55, 0]
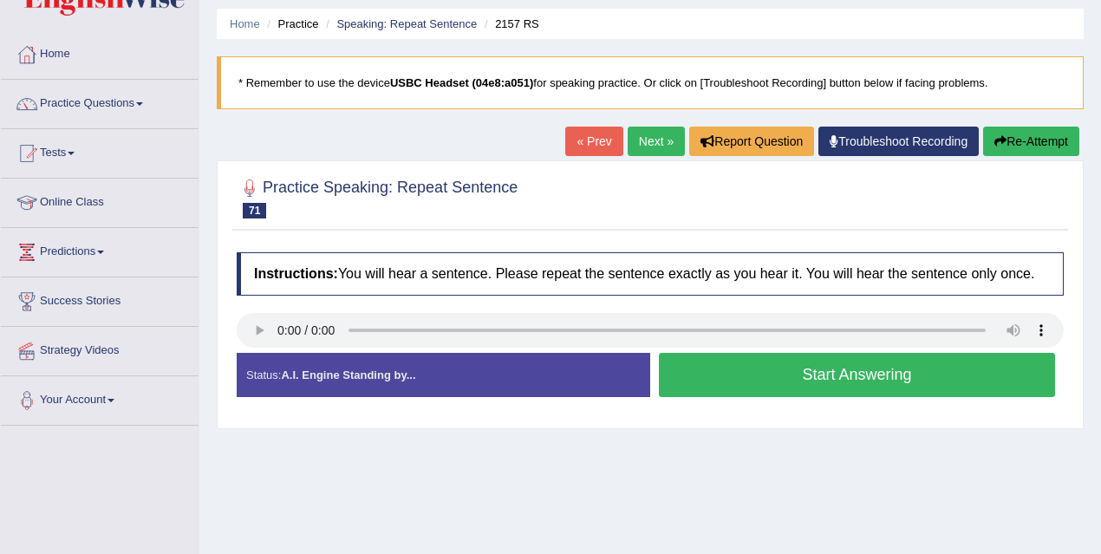
click at [778, 381] on button "Start Answering" at bounding box center [857, 375] width 396 height 44
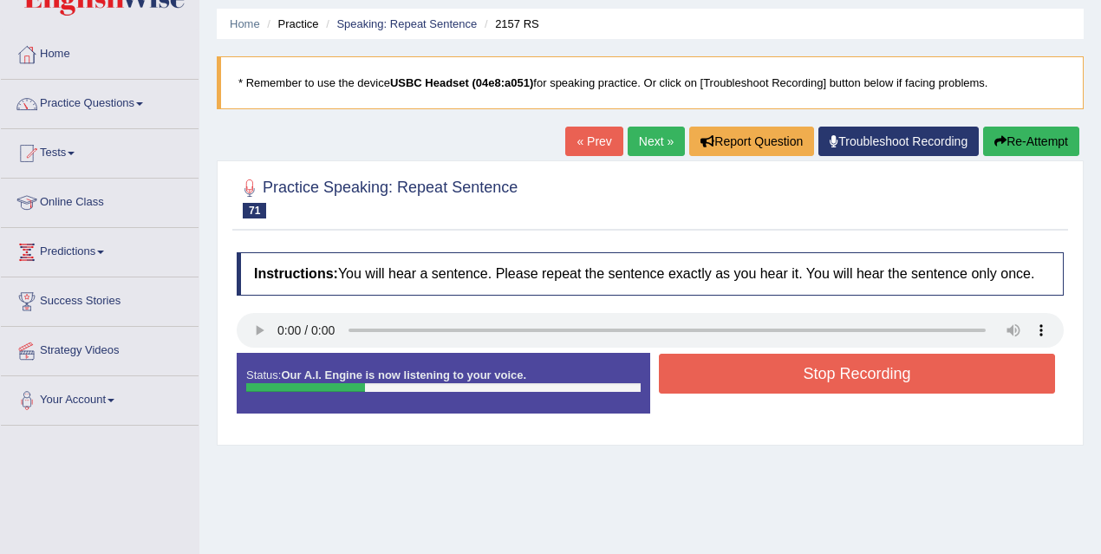
click at [829, 387] on button "Stop Recording" at bounding box center [857, 374] width 396 height 40
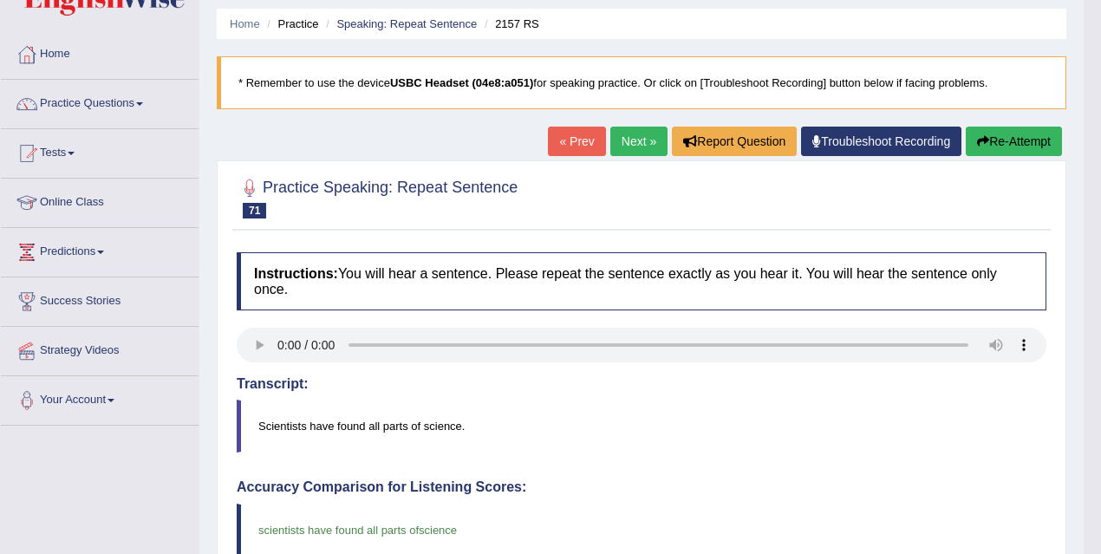
scroll to position [57, 0]
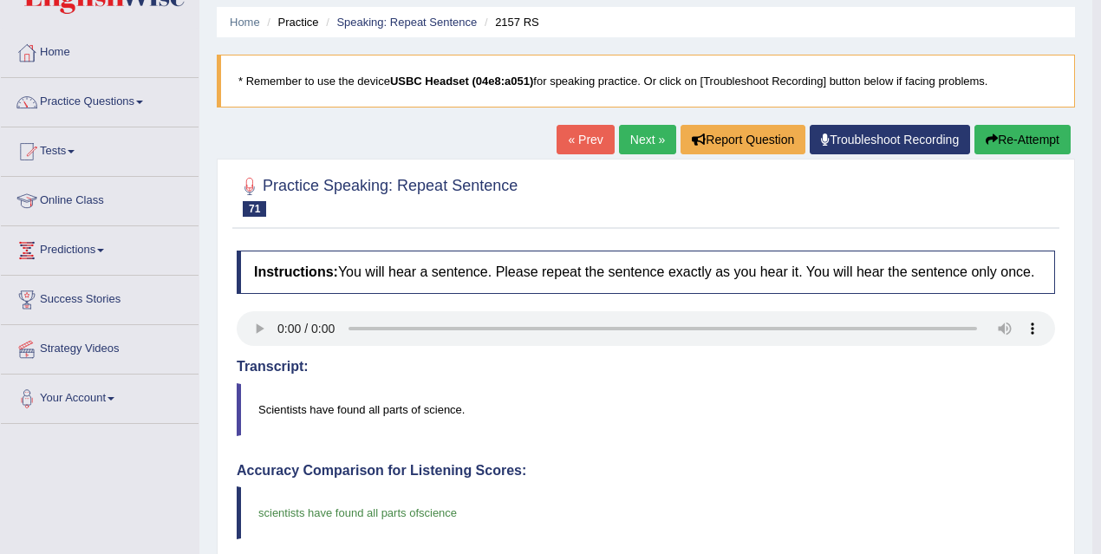
click at [653, 152] on link "Next »" at bounding box center [647, 139] width 57 height 29
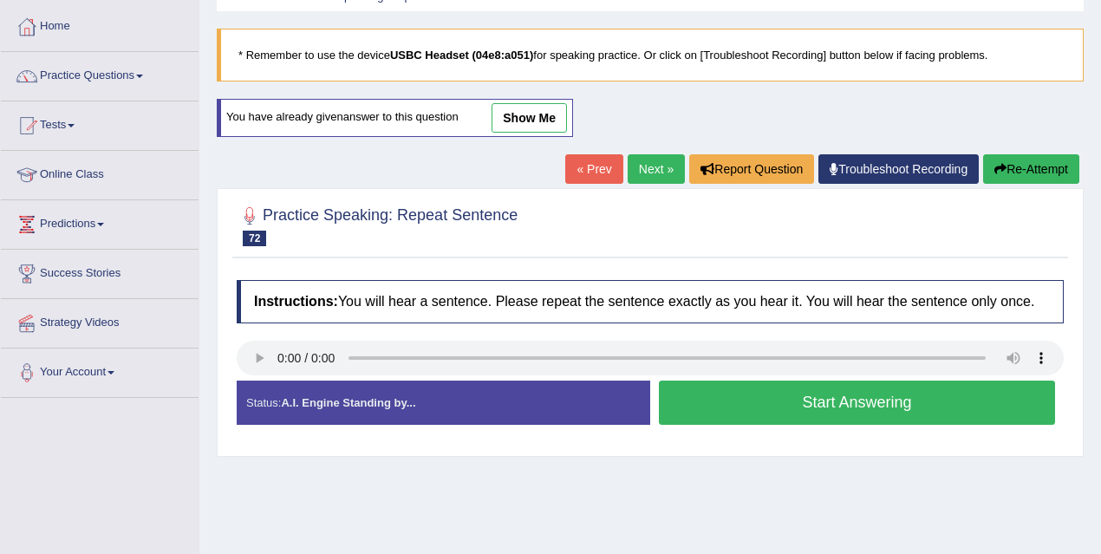
scroll to position [107, 0]
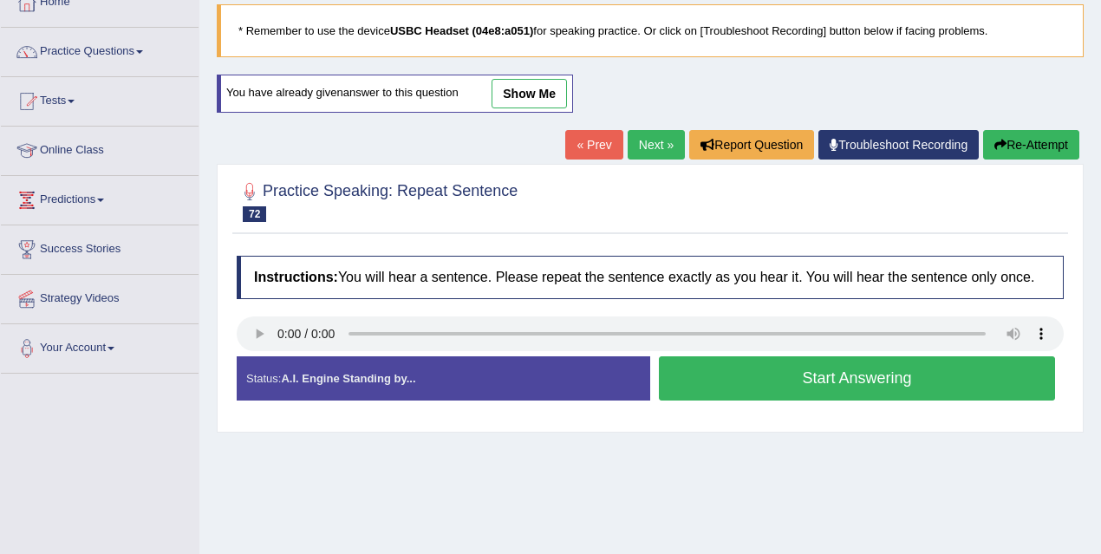
click at [859, 400] on button "Start Answering" at bounding box center [857, 378] width 396 height 44
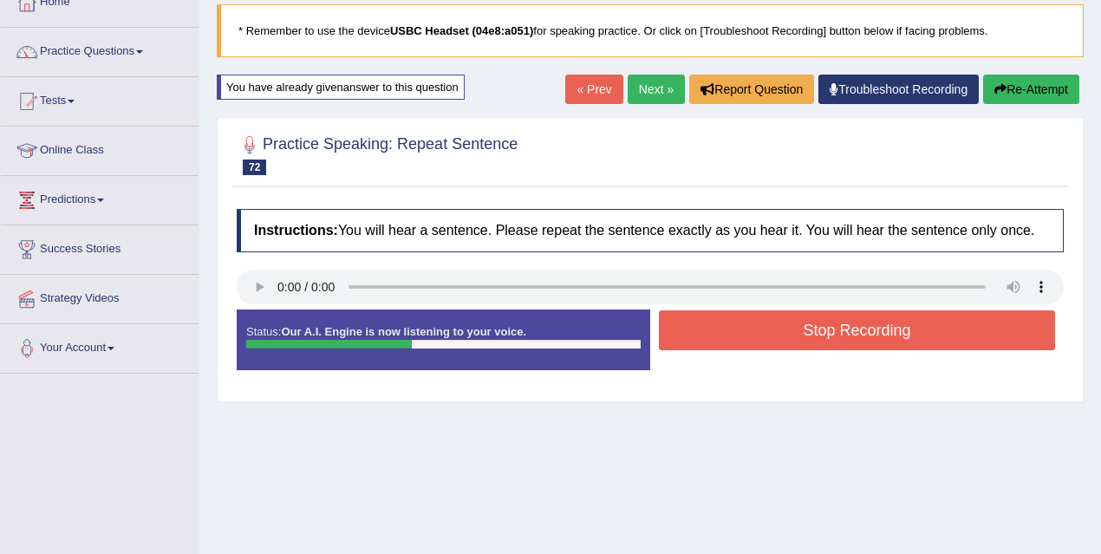
click at [917, 350] on button "Stop Recording" at bounding box center [857, 330] width 396 height 40
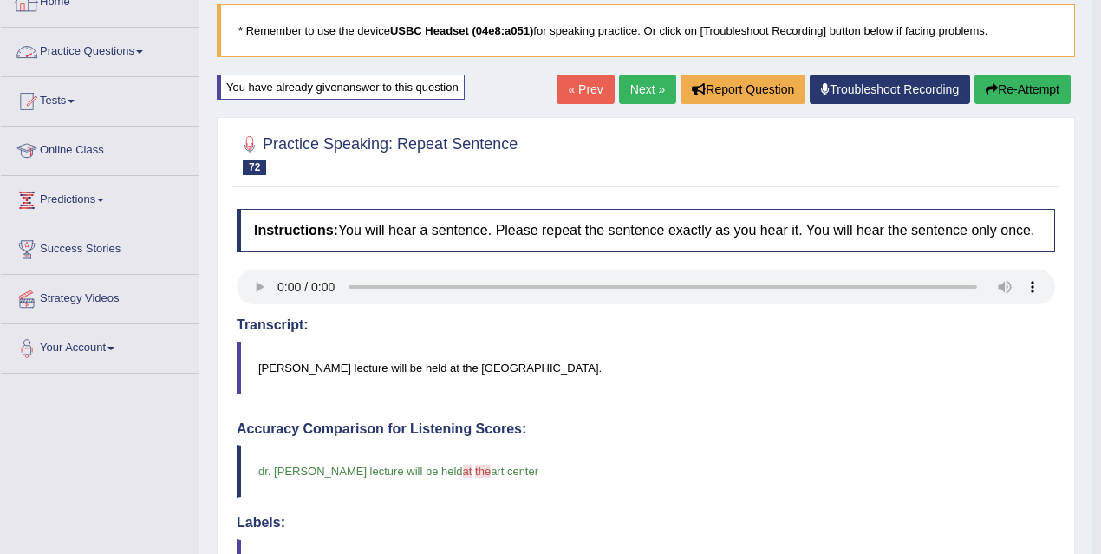
click at [644, 84] on link "Next »" at bounding box center [647, 89] width 57 height 29
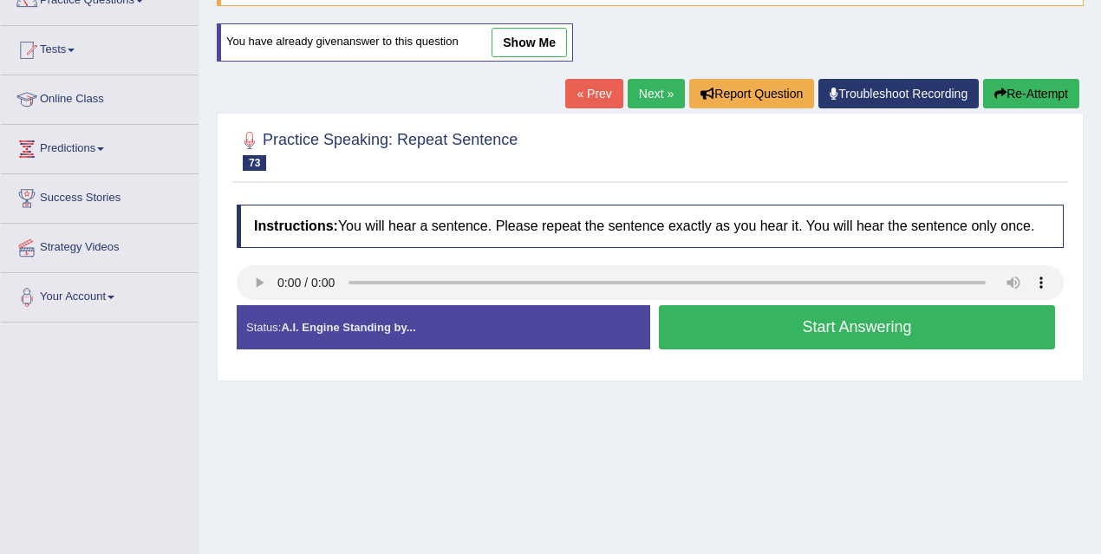
scroll to position [185, 0]
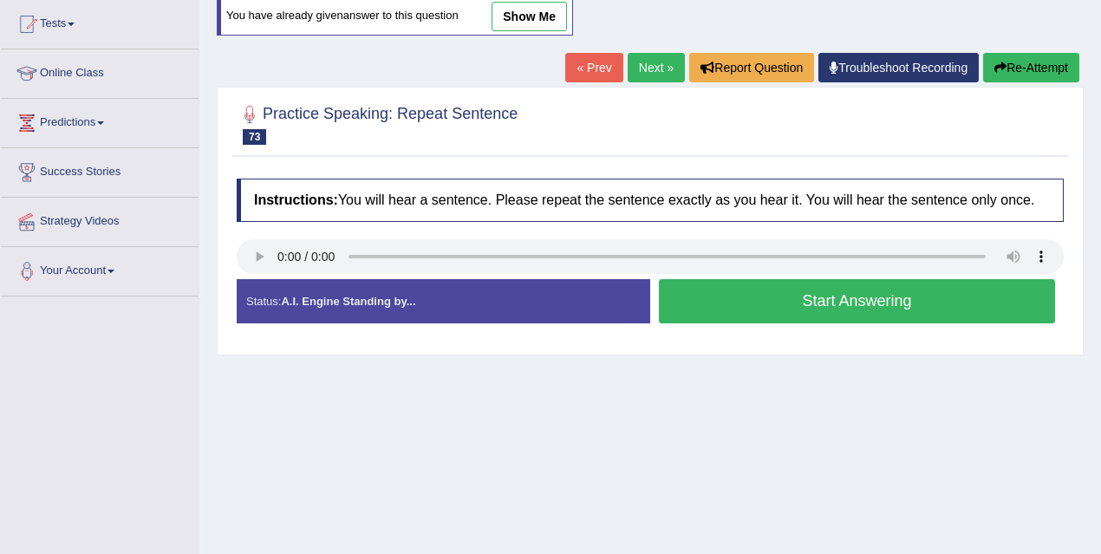
click at [745, 313] on button "Start Answering" at bounding box center [857, 301] width 396 height 44
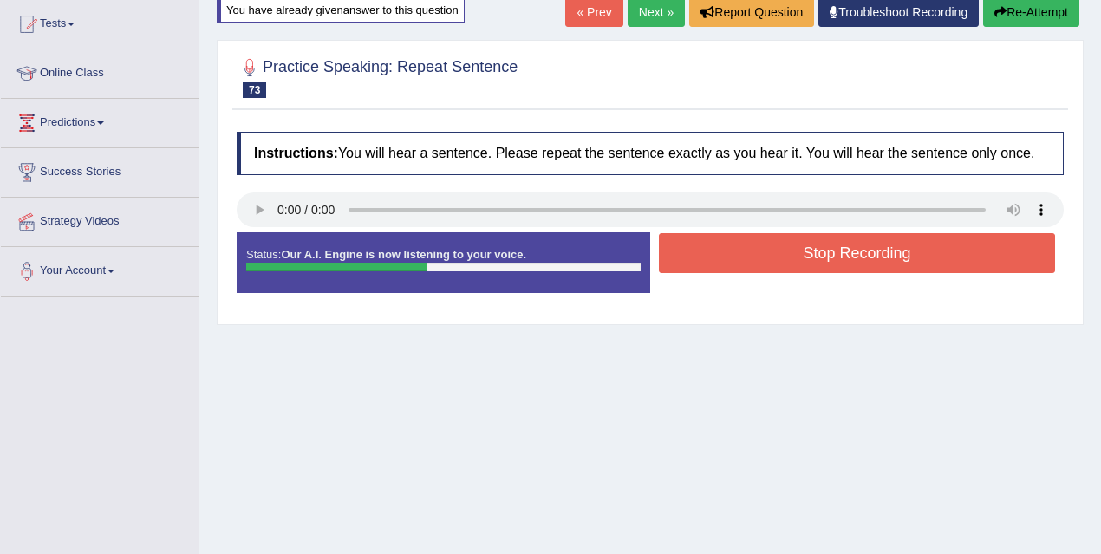
click at [744, 273] on button "Stop Recording" at bounding box center [857, 253] width 396 height 40
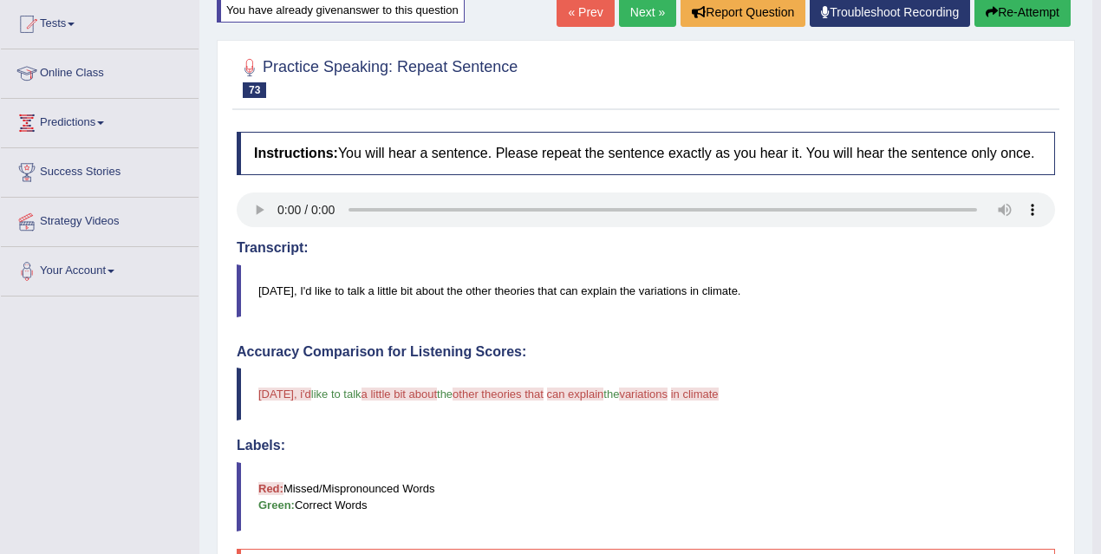
click at [1033, 12] on button "Re-Attempt" at bounding box center [1022, 11] width 96 height 29
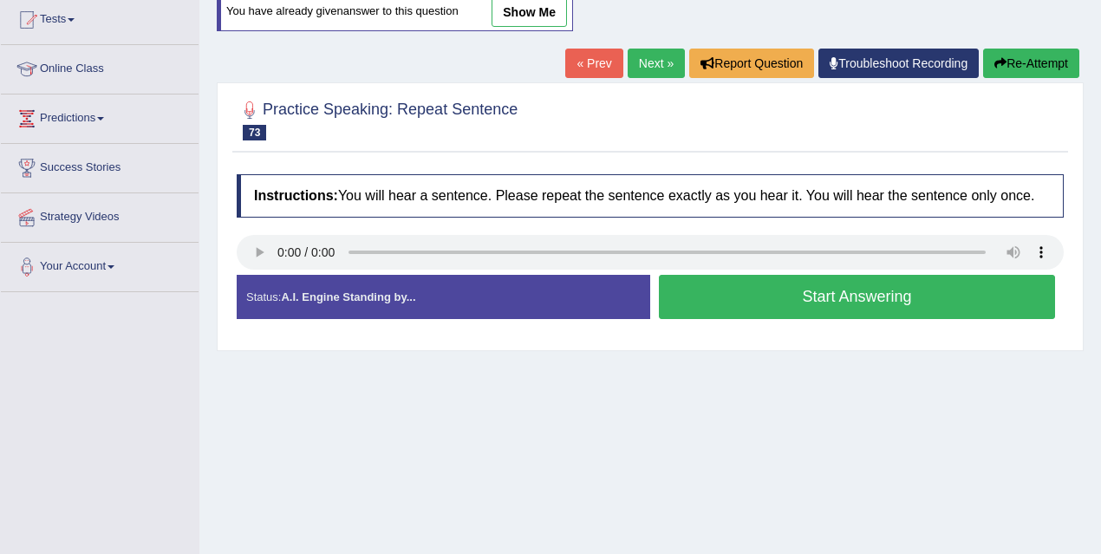
scroll to position [189, 0]
click at [793, 314] on button "Start Answering" at bounding box center [857, 297] width 396 height 44
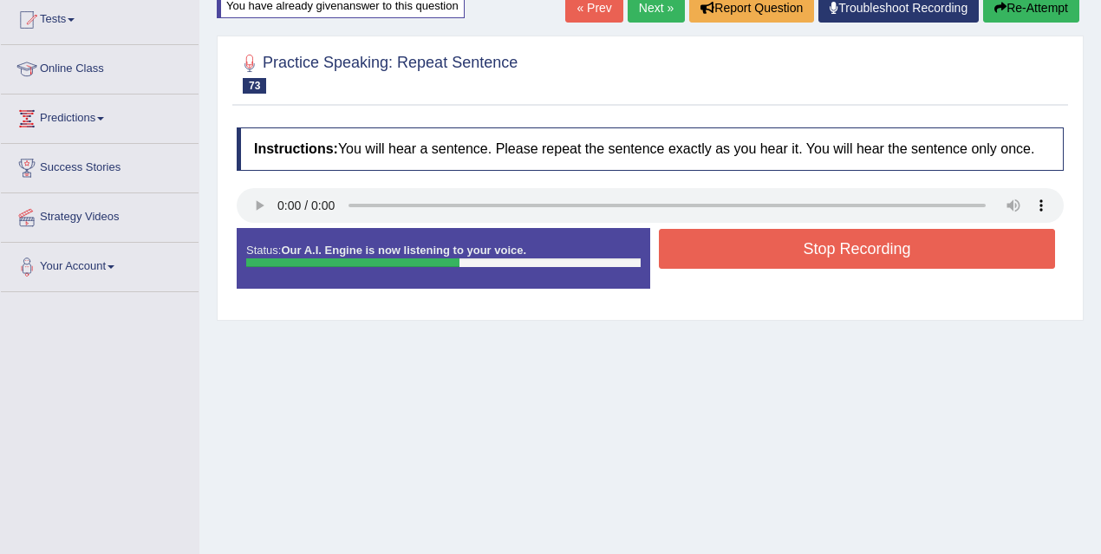
click at [791, 265] on button "Stop Recording" at bounding box center [857, 249] width 396 height 40
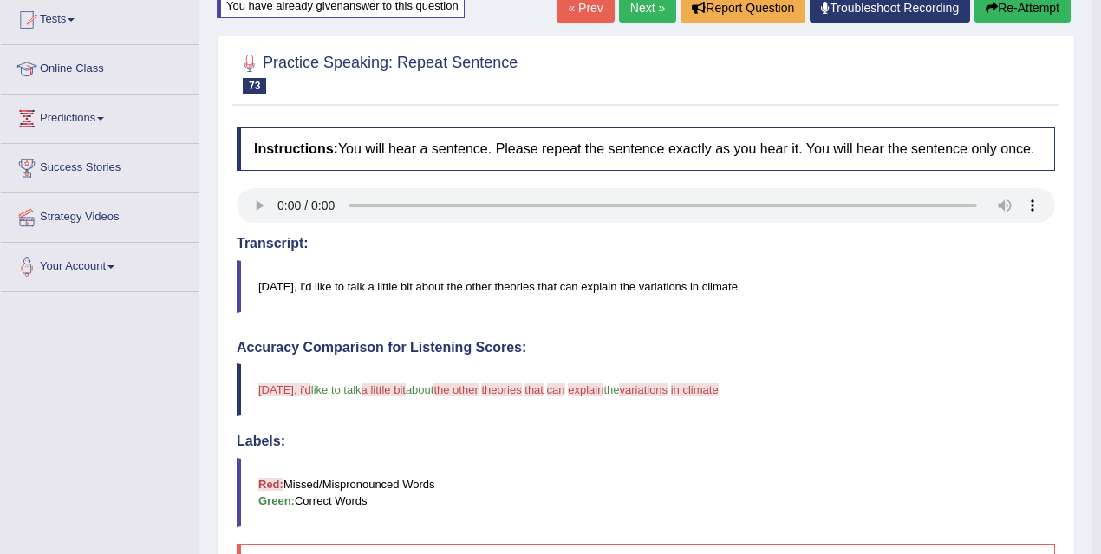
click at [626, 16] on link "Next »" at bounding box center [647, 7] width 57 height 29
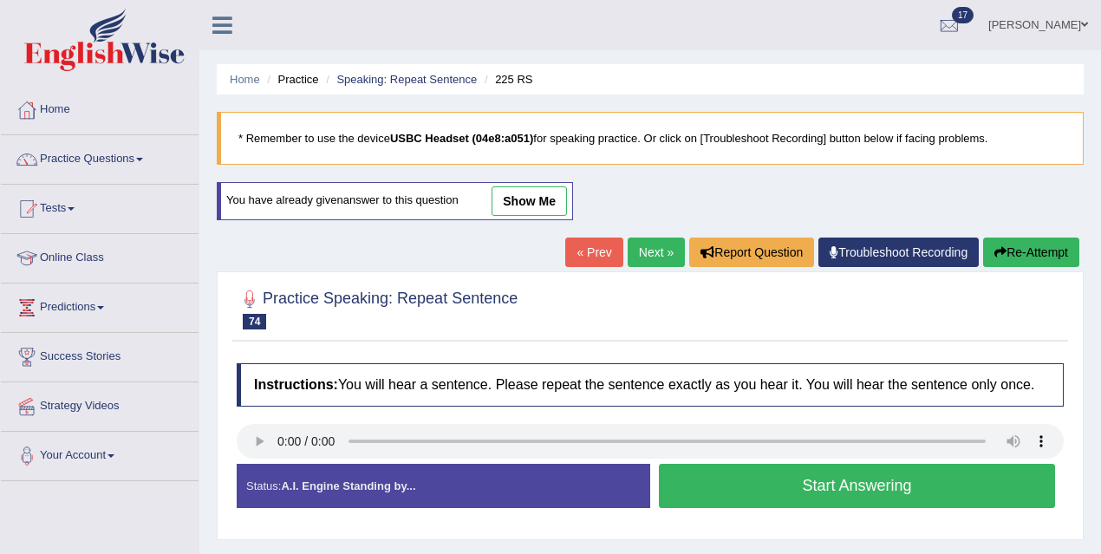
click at [769, 496] on button "Start Answering" at bounding box center [857, 486] width 396 height 44
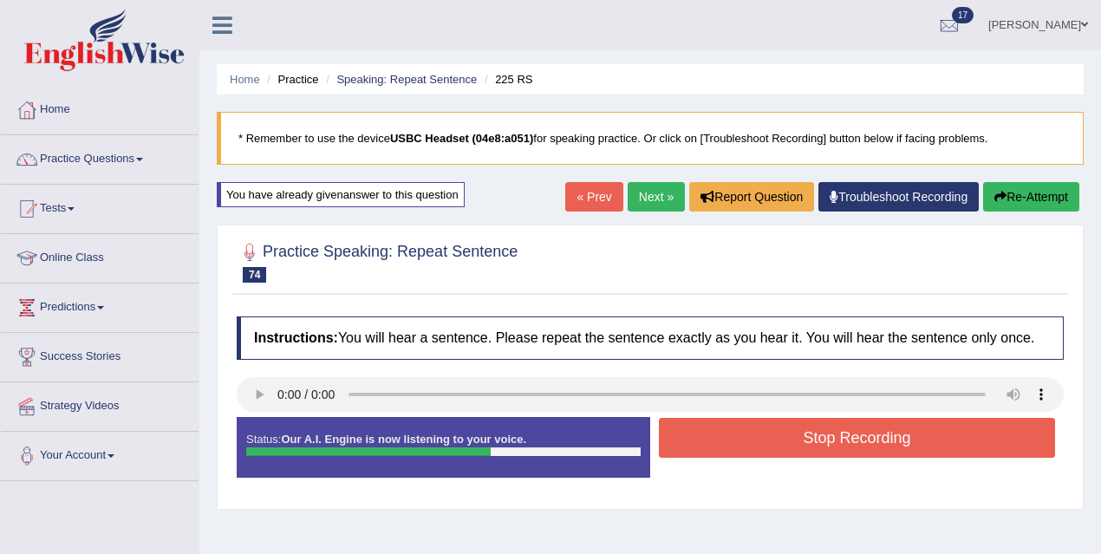
click at [770, 443] on button "Stop Recording" at bounding box center [857, 438] width 396 height 40
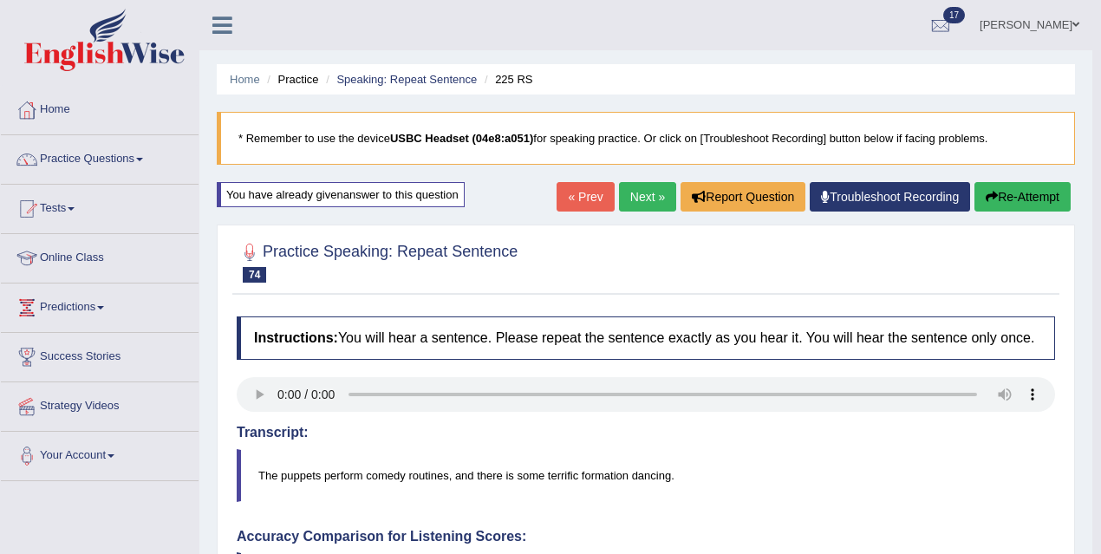
click at [1031, 187] on button "Re-Attempt" at bounding box center [1022, 196] width 96 height 29
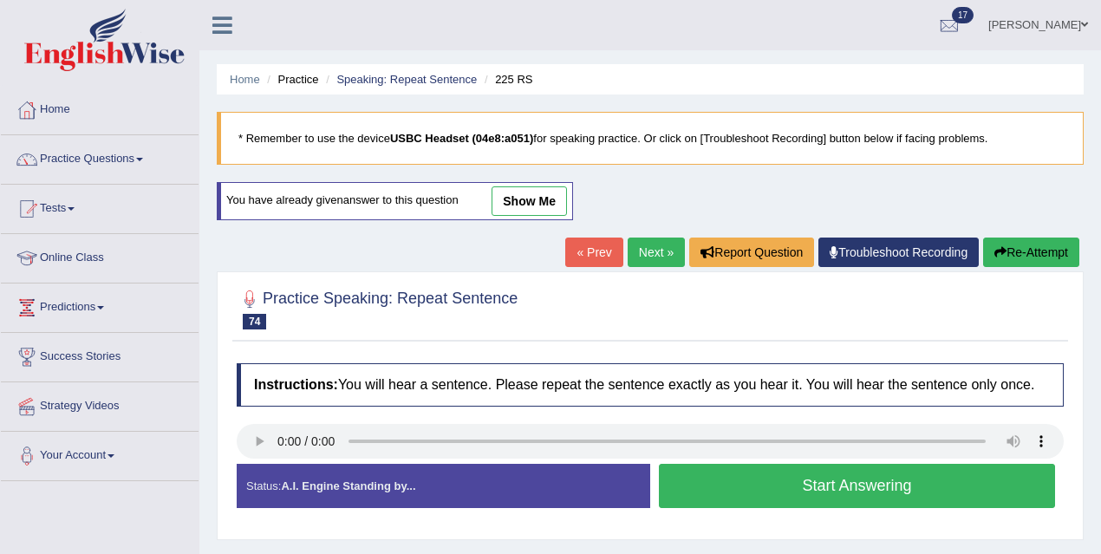
click at [749, 500] on button "Start Answering" at bounding box center [857, 486] width 396 height 44
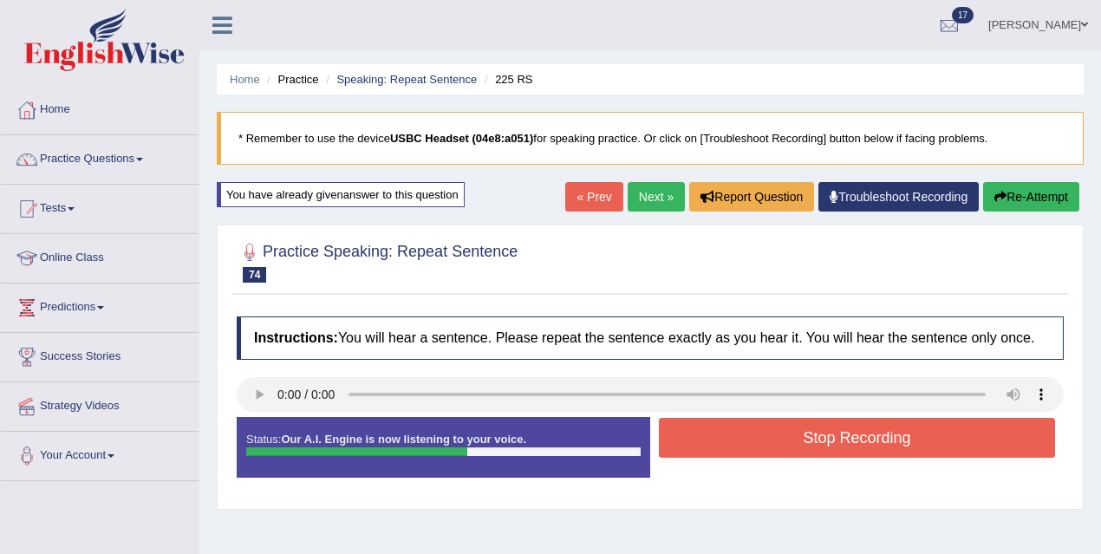
click at [740, 455] on button "Stop Recording" at bounding box center [857, 438] width 396 height 40
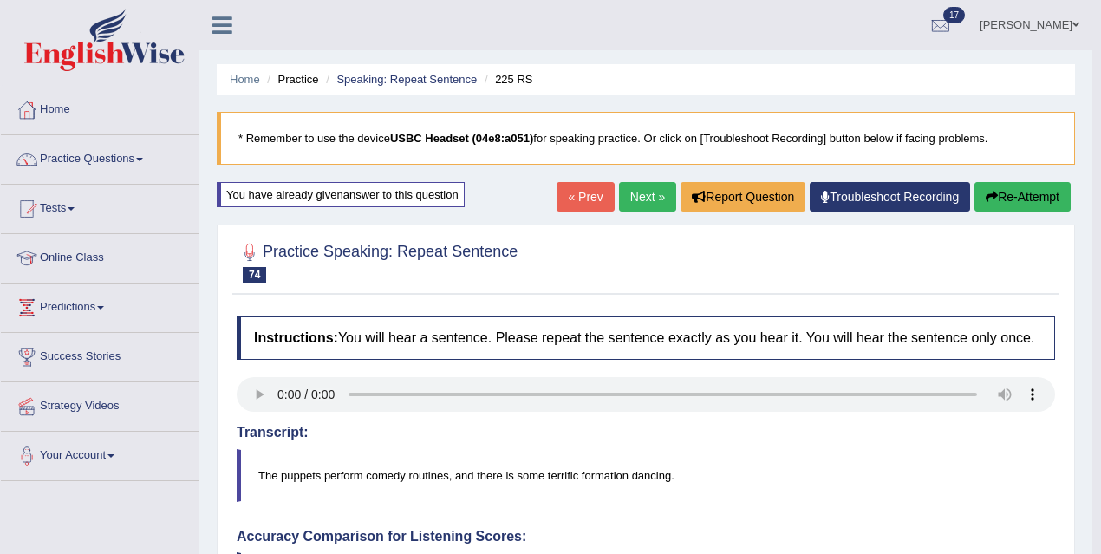
click at [1031, 198] on button "Re-Attempt" at bounding box center [1022, 196] width 96 height 29
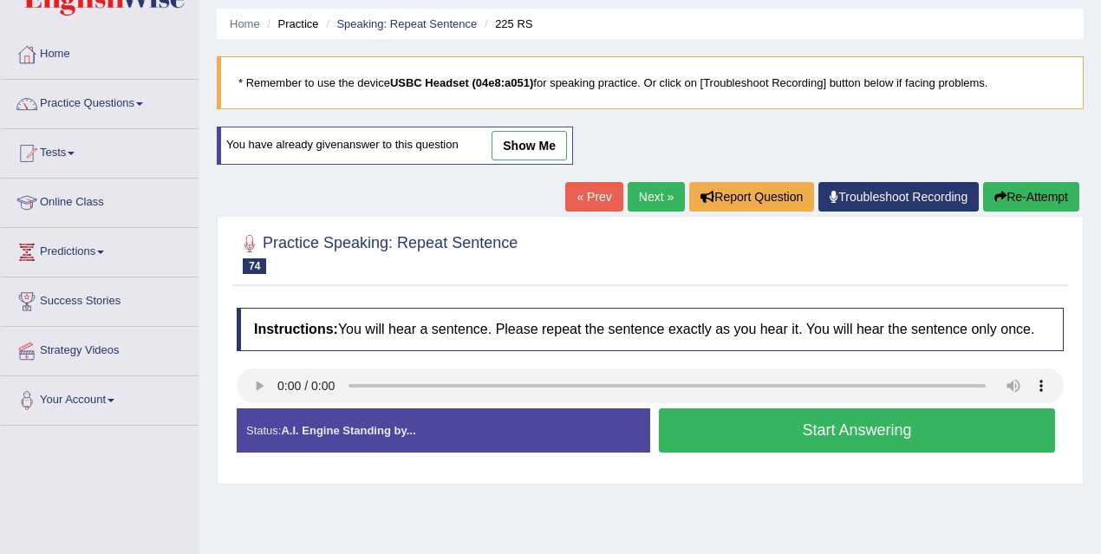
scroll to position [81, 0]
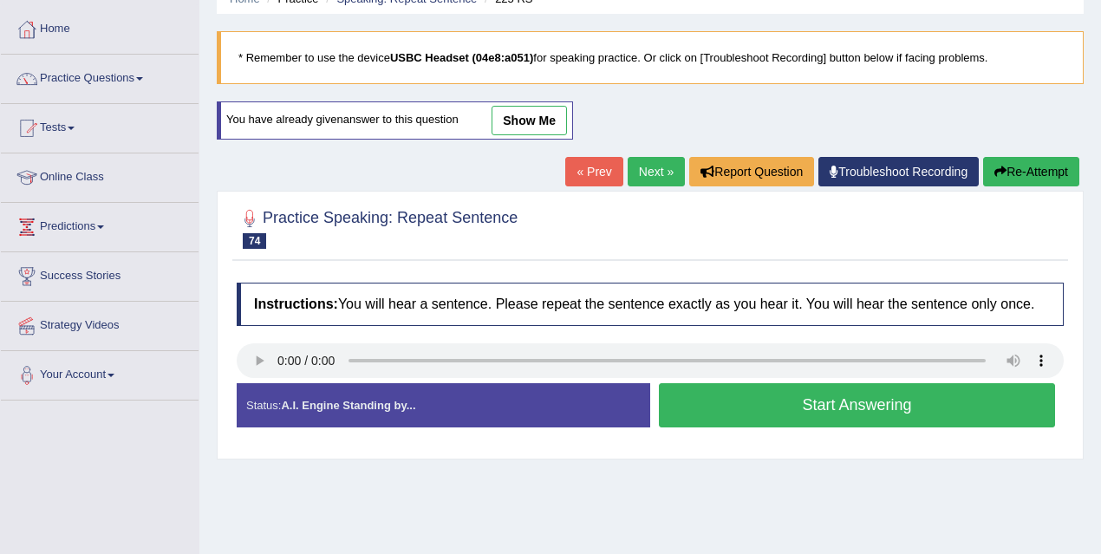
click at [797, 426] on button "Start Answering" at bounding box center [857, 405] width 396 height 44
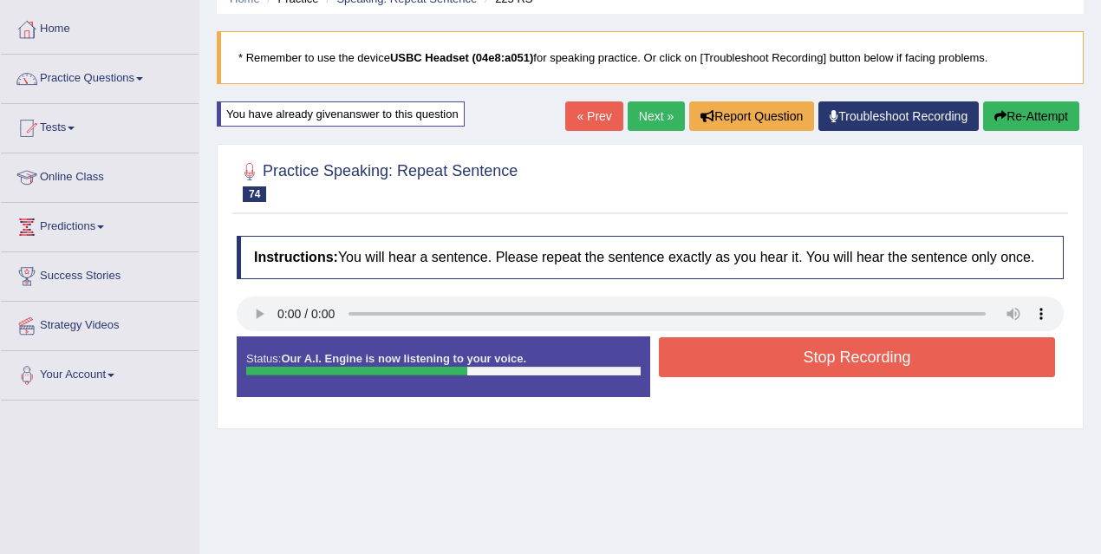
click at [734, 375] on button "Stop Recording" at bounding box center [857, 357] width 396 height 40
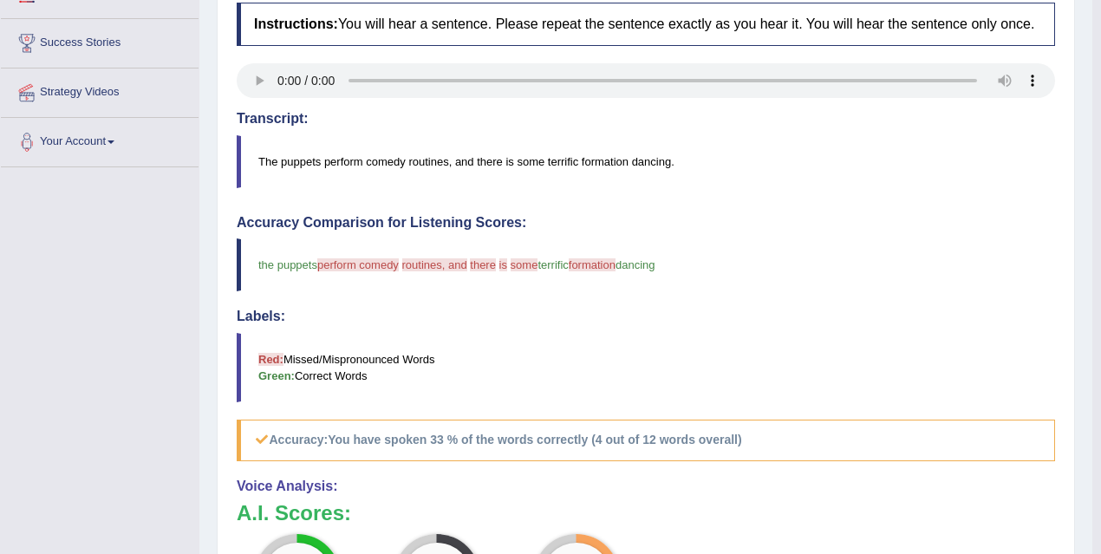
scroll to position [79, 0]
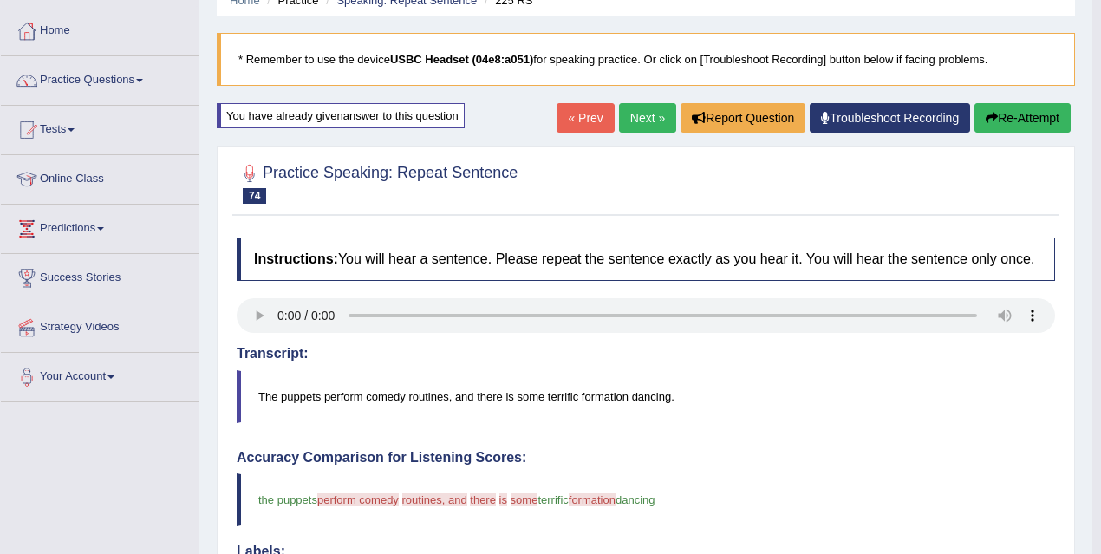
click at [639, 104] on link "Next »" at bounding box center [647, 117] width 57 height 29
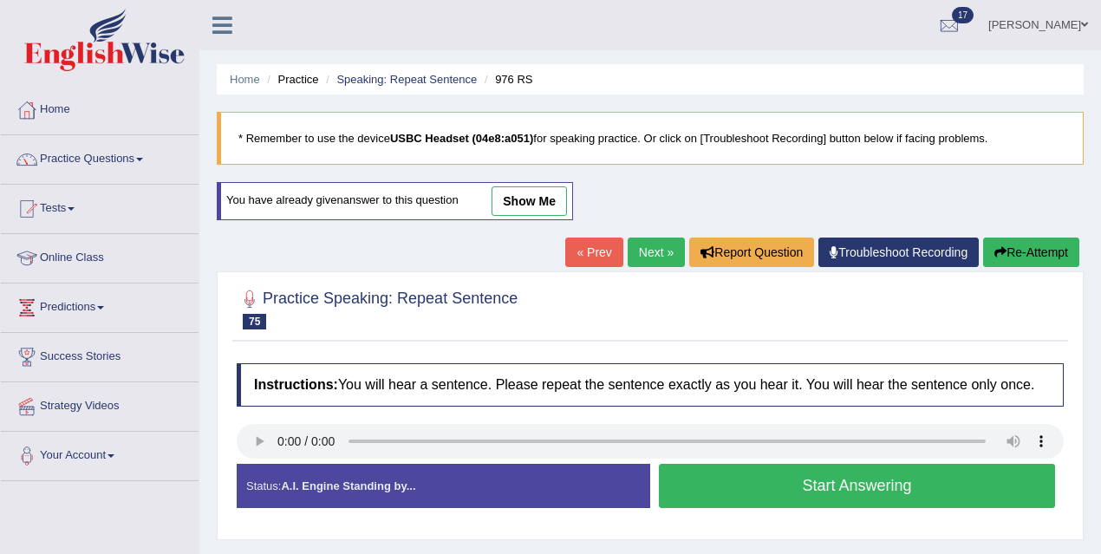
click at [748, 506] on button "Start Answering" at bounding box center [857, 486] width 396 height 44
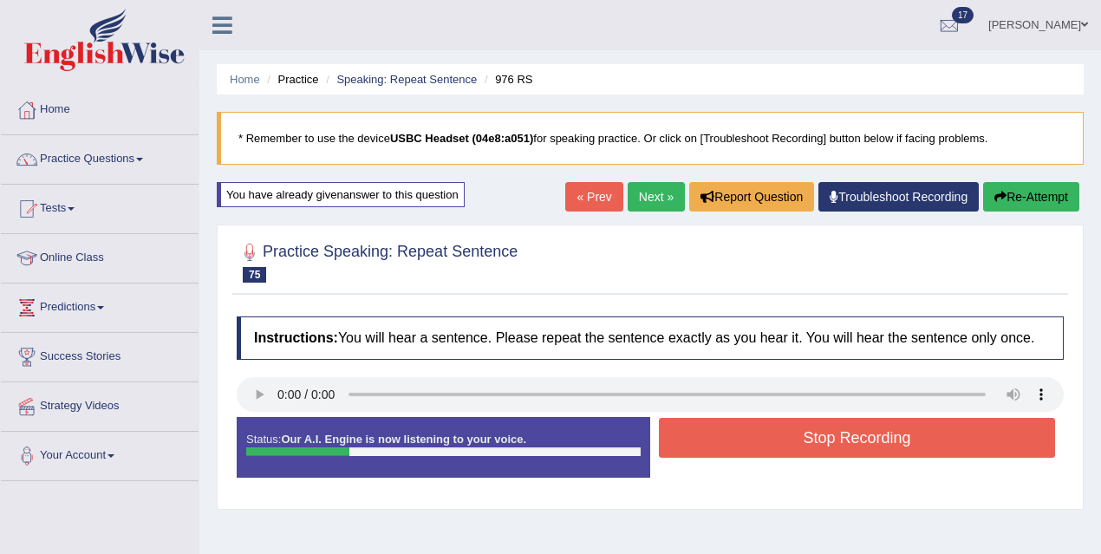
click at [734, 457] on button "Stop Recording" at bounding box center [857, 438] width 396 height 40
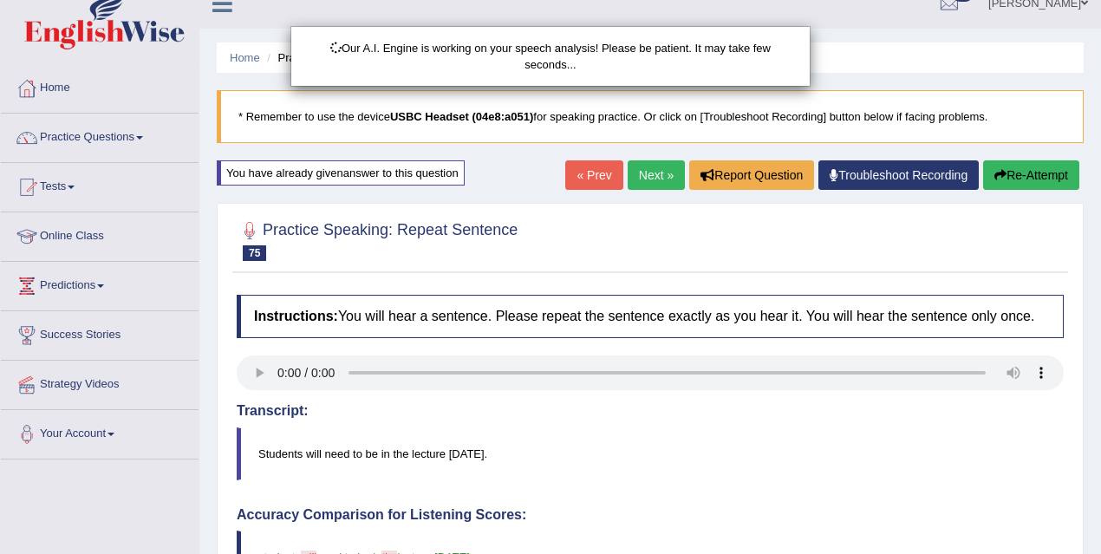
scroll to position [52, 0]
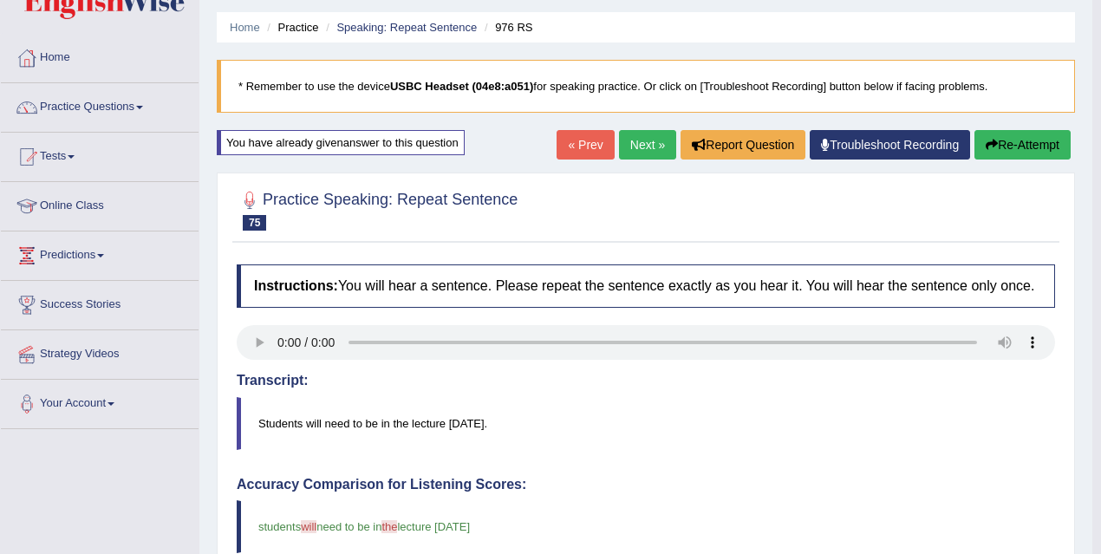
click at [634, 148] on link "Next »" at bounding box center [647, 144] width 57 height 29
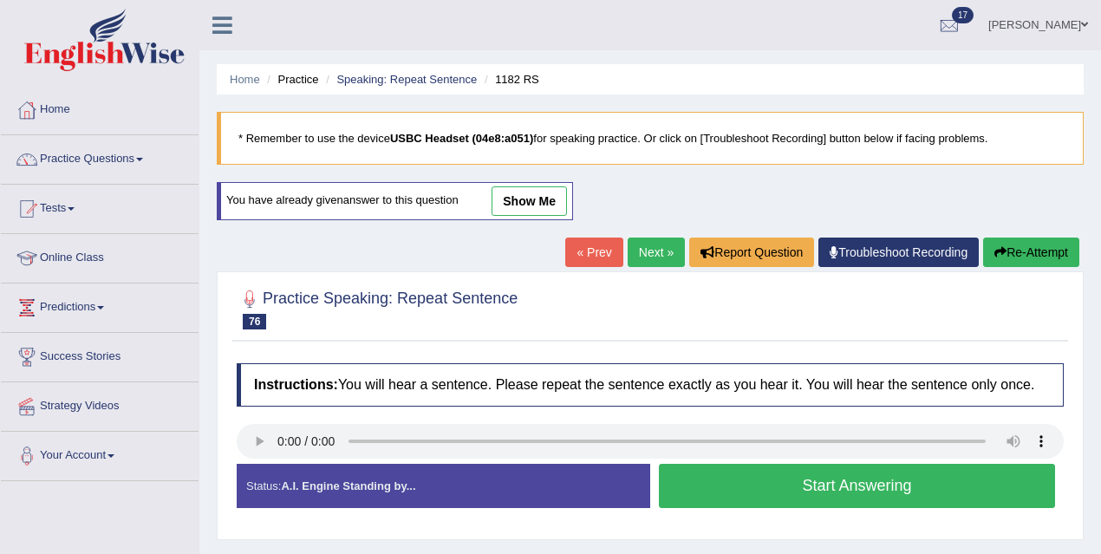
click at [724, 504] on button "Start Answering" at bounding box center [857, 486] width 396 height 44
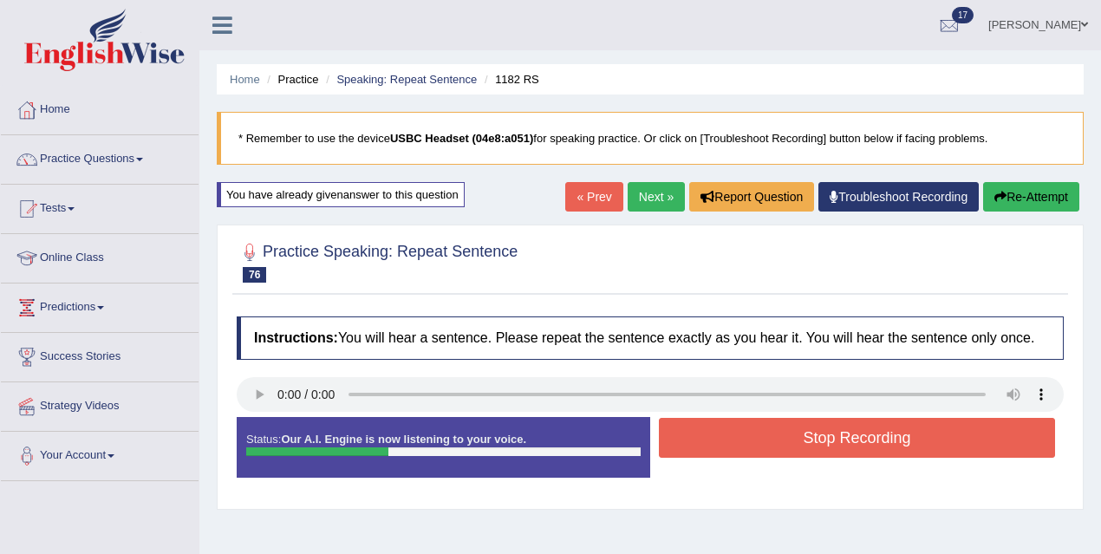
click at [726, 457] on button "Stop Recording" at bounding box center [857, 438] width 396 height 40
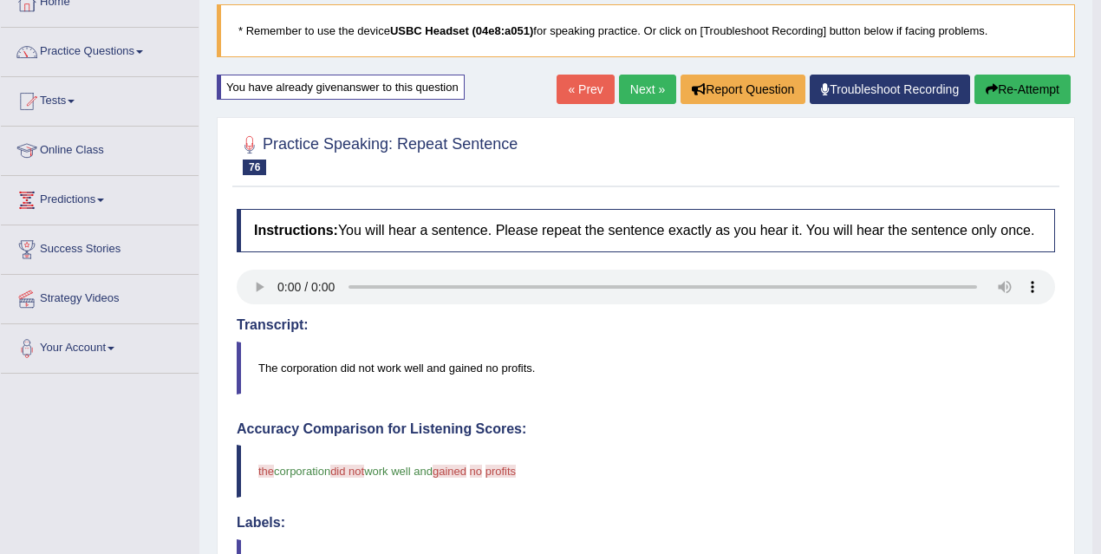
scroll to position [103, 0]
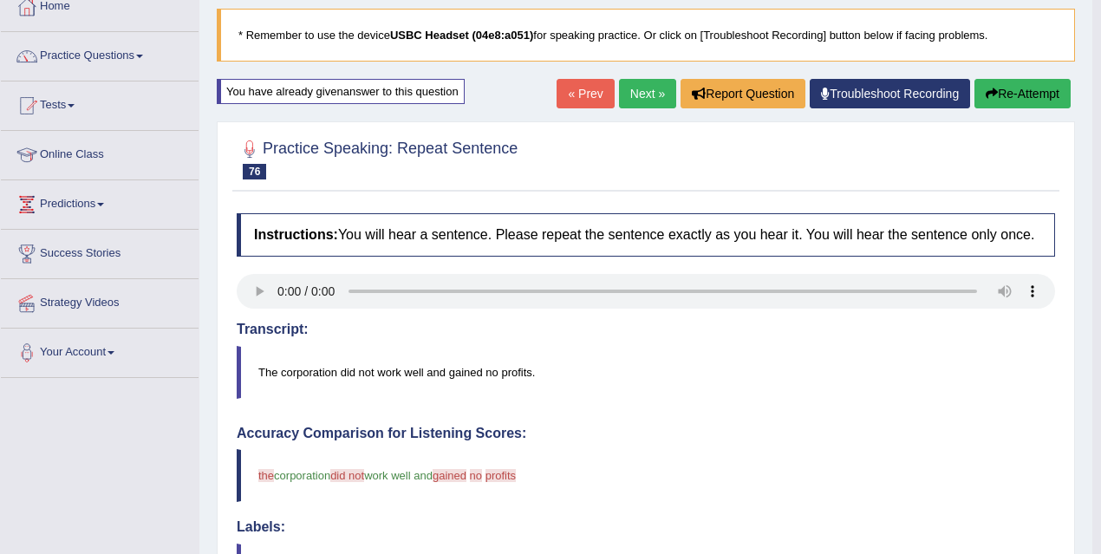
click at [633, 88] on link "Next »" at bounding box center [647, 93] width 57 height 29
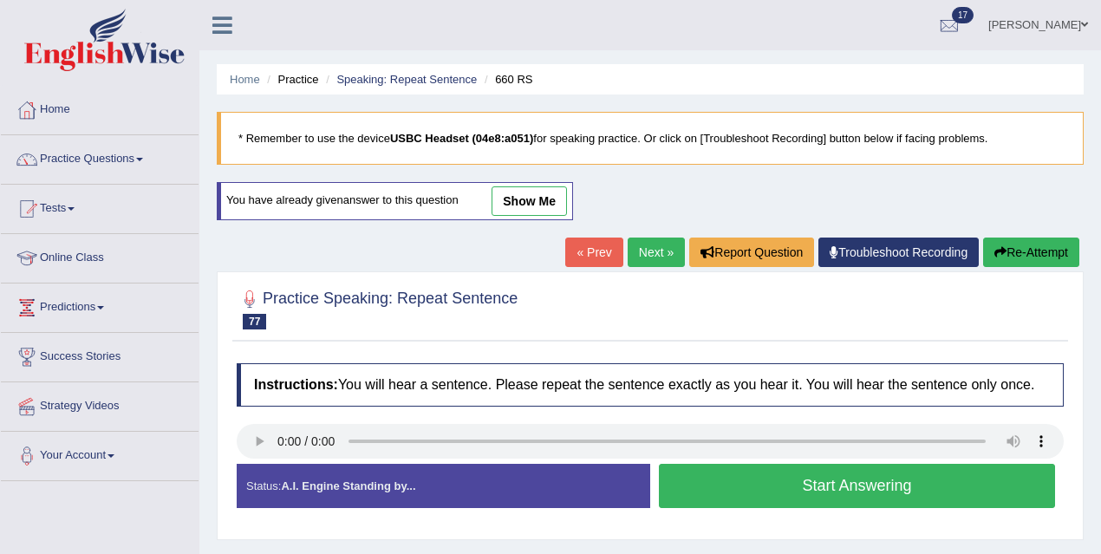
click at [764, 505] on button "Start Answering" at bounding box center [857, 486] width 396 height 44
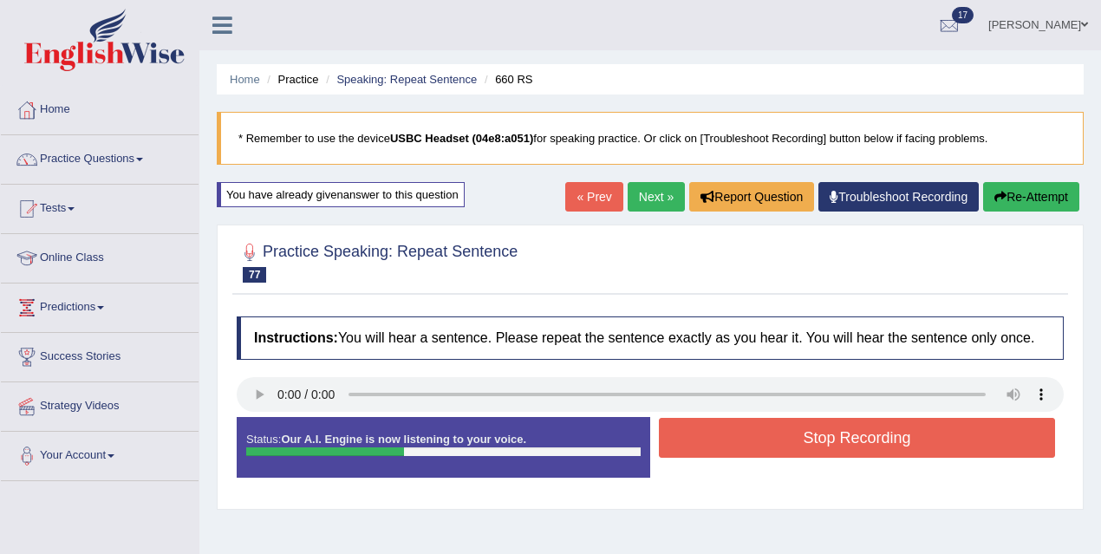
click at [758, 447] on button "Stop Recording" at bounding box center [857, 438] width 396 height 40
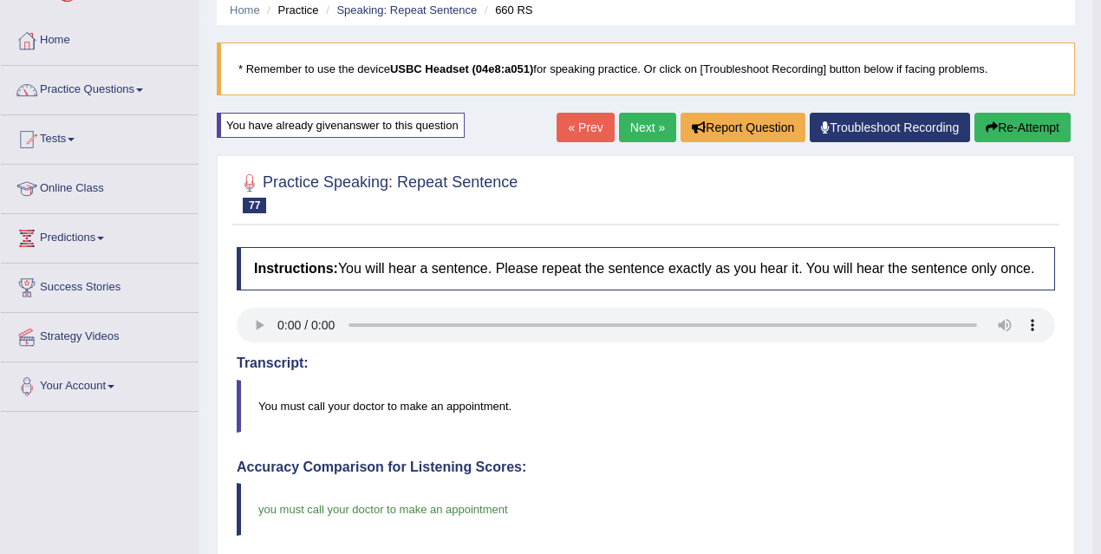
scroll to position [62, 0]
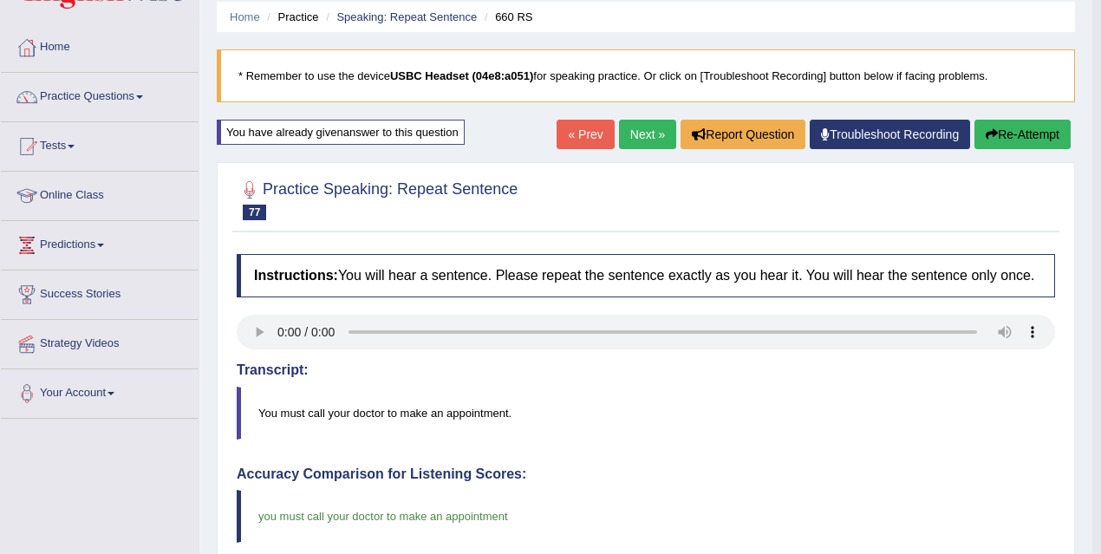
click at [642, 124] on link "Next »" at bounding box center [647, 134] width 57 height 29
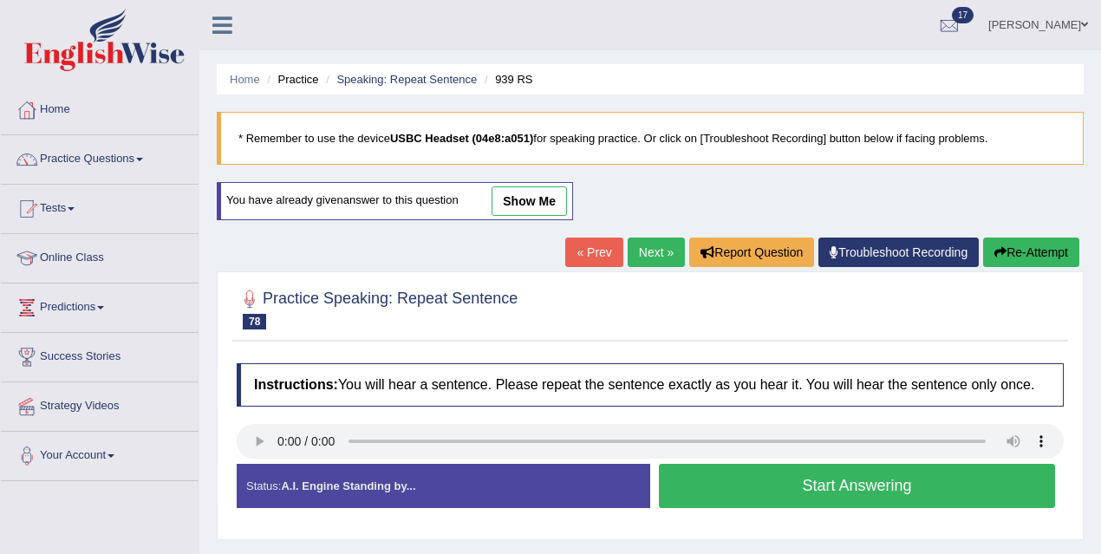
click at [761, 495] on button "Start Answering" at bounding box center [857, 486] width 396 height 44
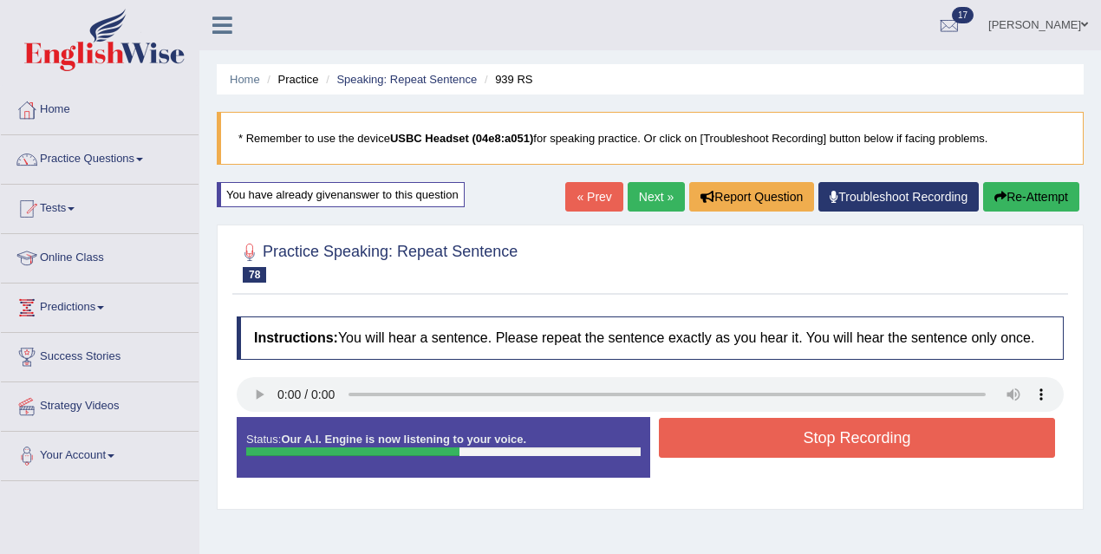
click at [754, 450] on button "Stop Recording" at bounding box center [857, 438] width 396 height 40
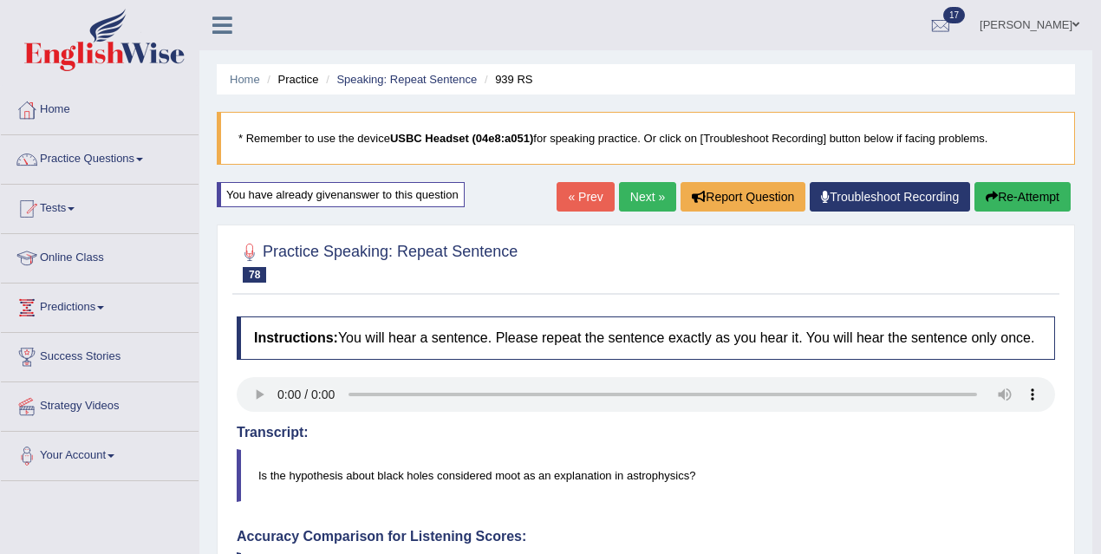
click at [662, 189] on link "Next »" at bounding box center [647, 196] width 57 height 29
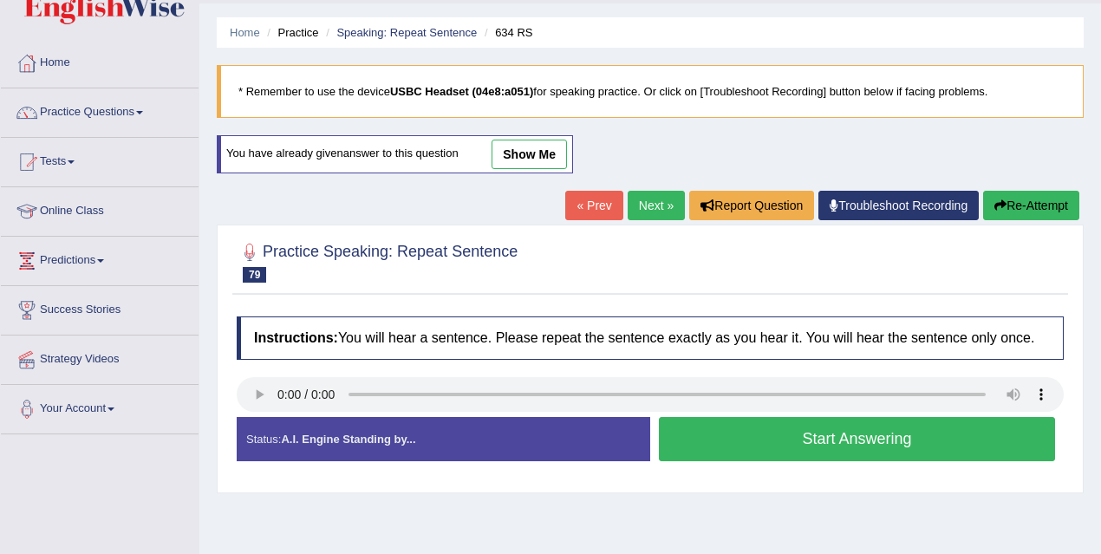
scroll to position [102, 0]
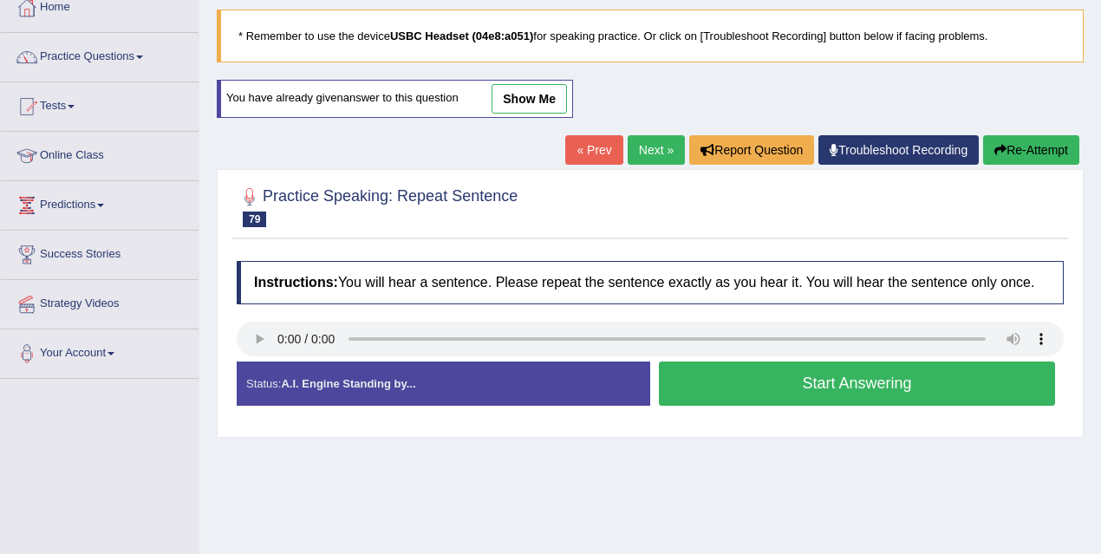
click at [797, 395] on button "Start Answering" at bounding box center [857, 383] width 396 height 44
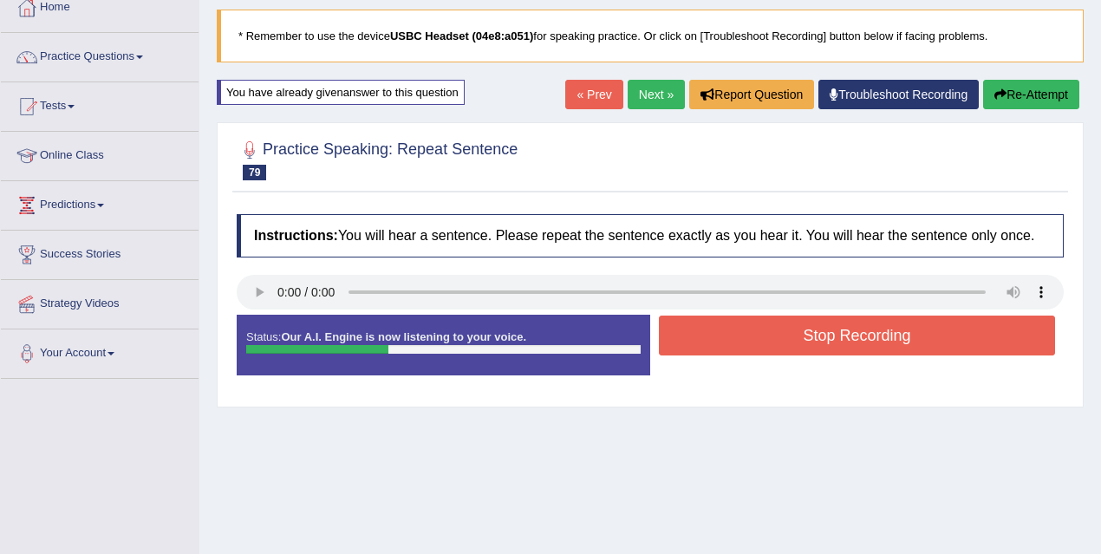
click at [790, 341] on button "Stop Recording" at bounding box center [857, 335] width 396 height 40
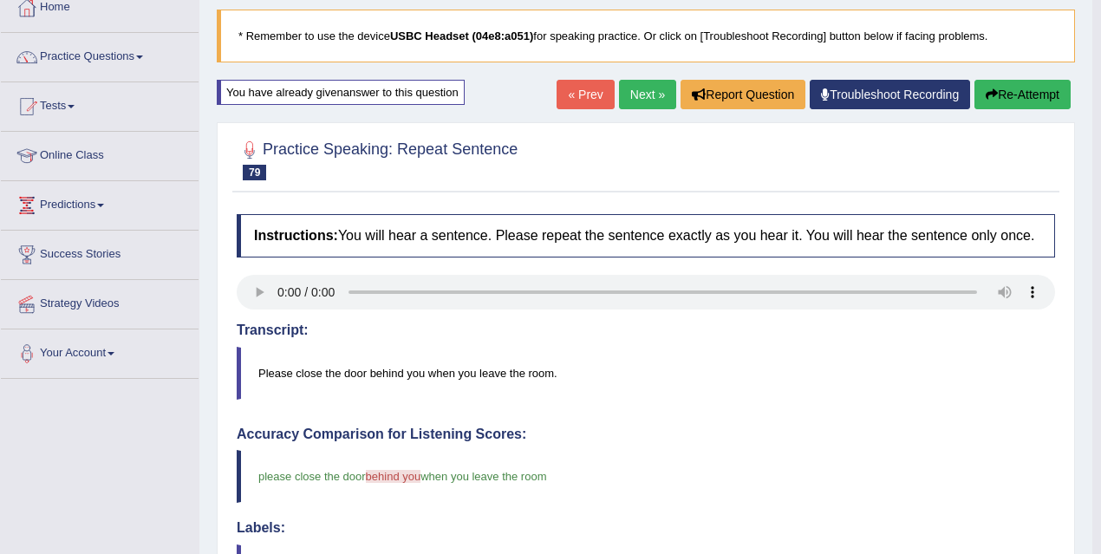
click at [645, 92] on link "Next »" at bounding box center [647, 94] width 57 height 29
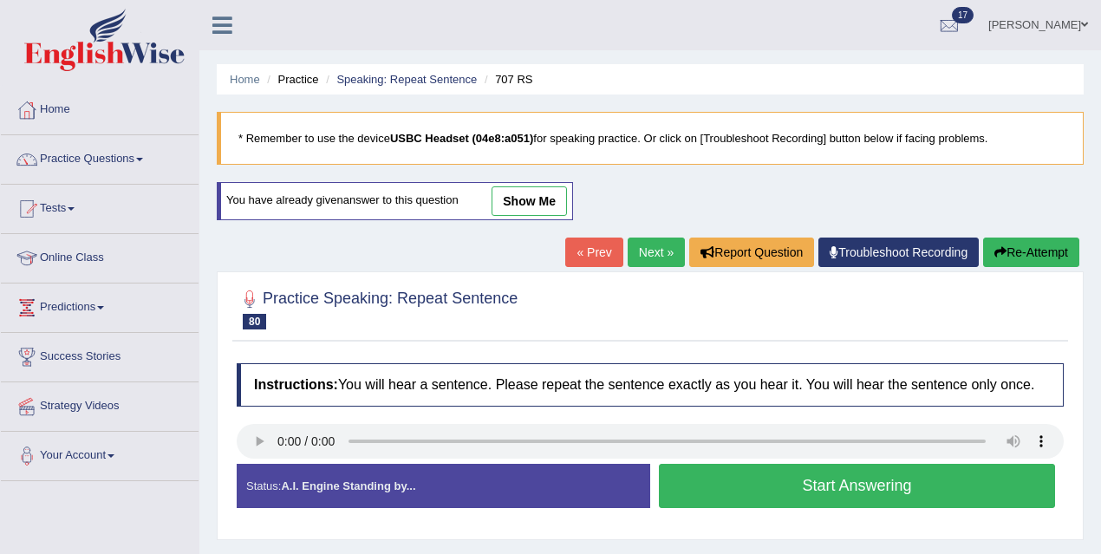
click at [787, 507] on button "Start Answering" at bounding box center [857, 486] width 396 height 44
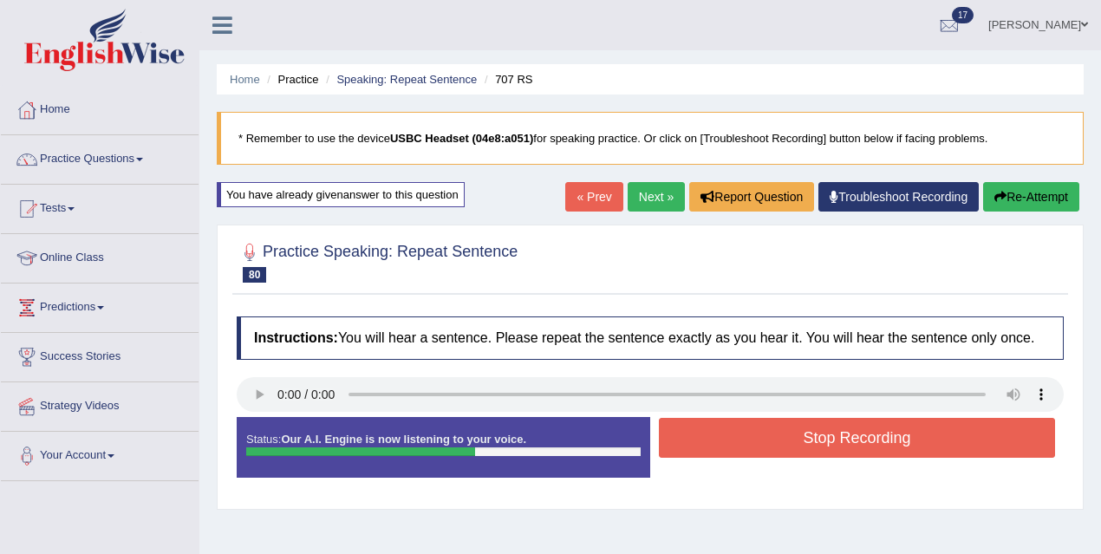
click at [726, 457] on button "Stop Recording" at bounding box center [857, 438] width 396 height 40
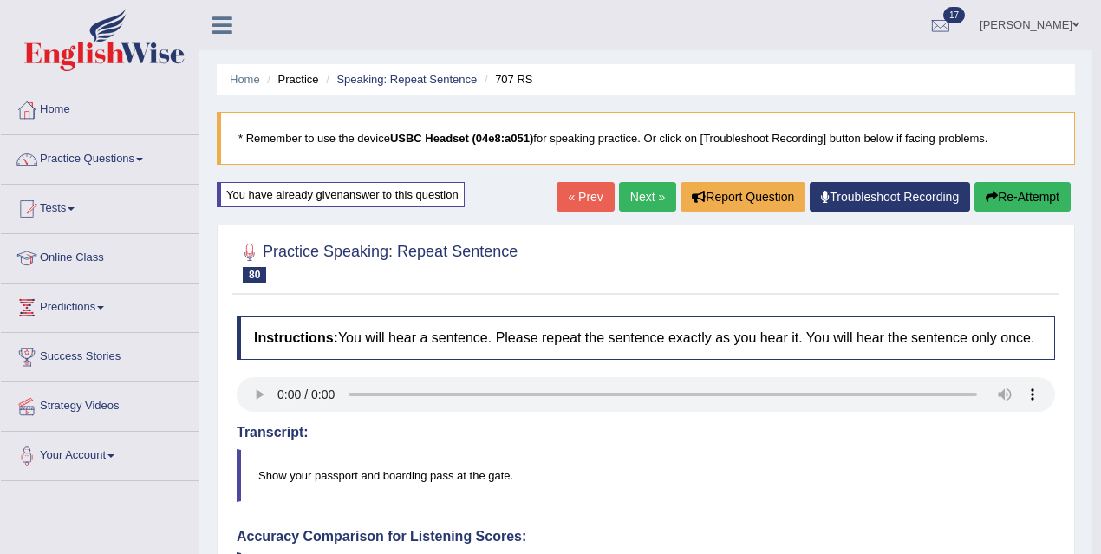
click at [646, 192] on link "Next »" at bounding box center [647, 196] width 57 height 29
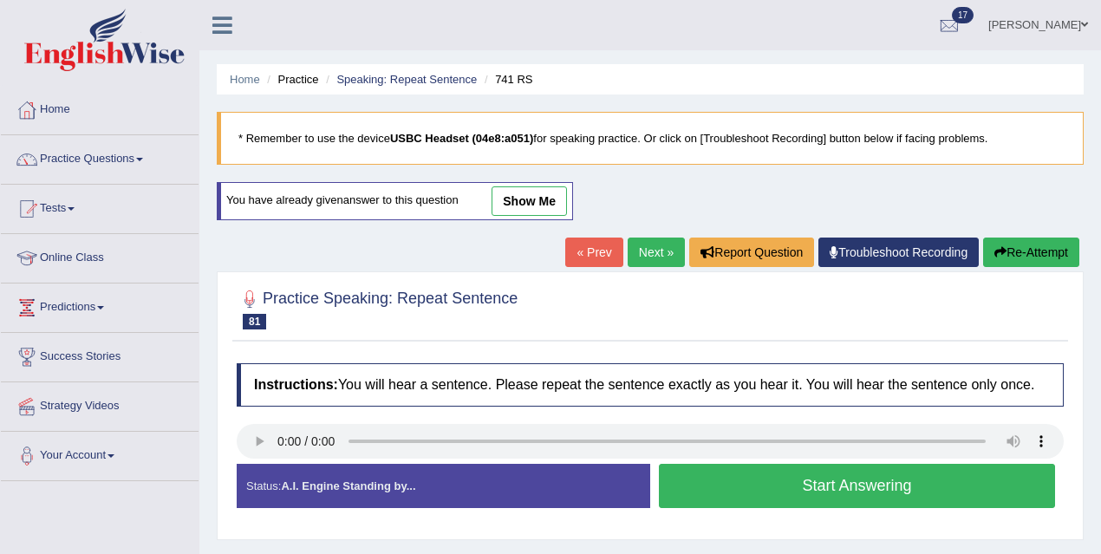
click at [786, 501] on button "Start Answering" at bounding box center [857, 486] width 396 height 44
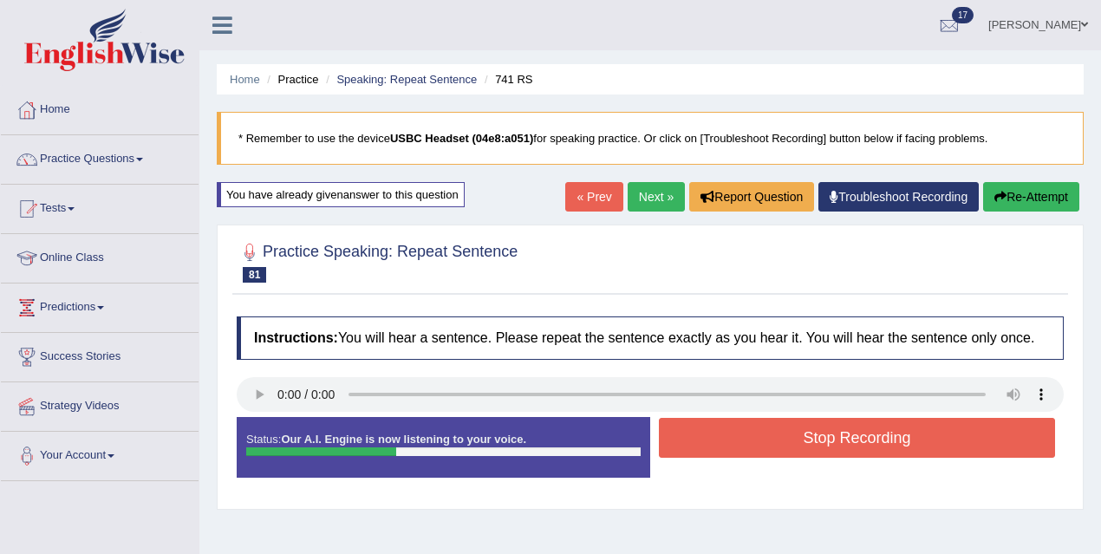
click at [762, 450] on button "Stop Recording" at bounding box center [857, 438] width 396 height 40
